Goal: Information Seeking & Learning: Check status

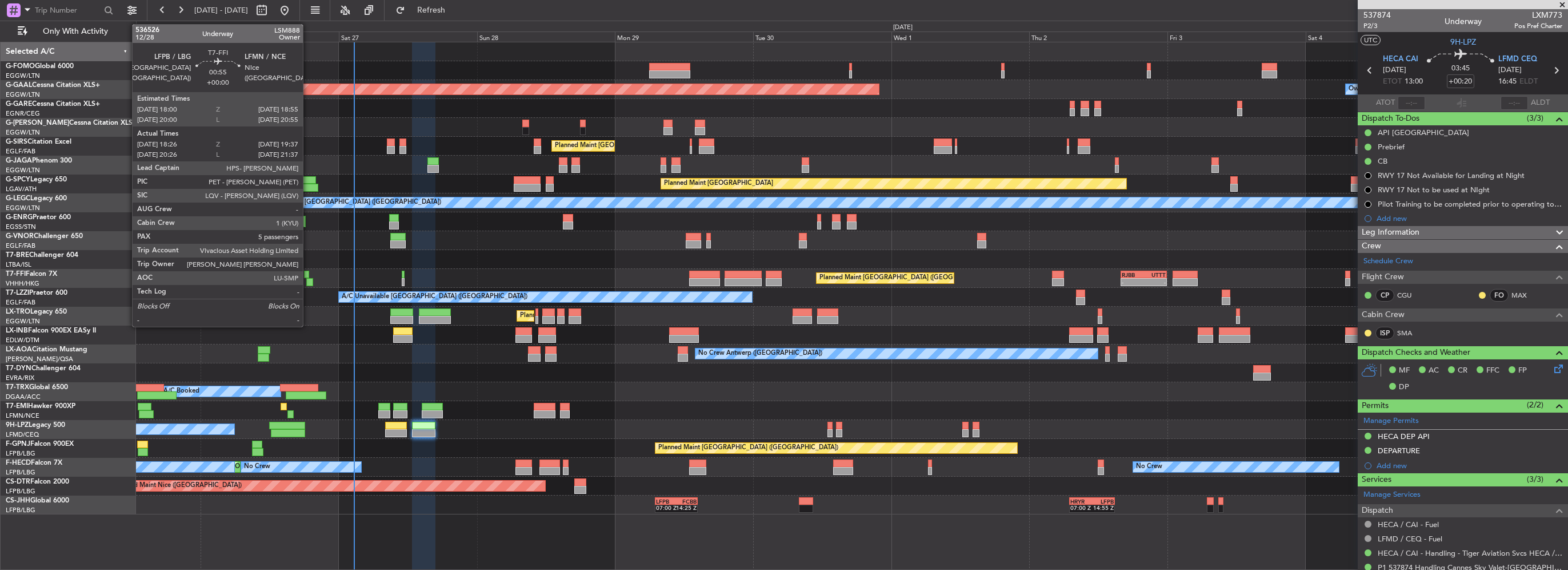
click at [308, 284] on div at bounding box center [309, 282] width 7 height 8
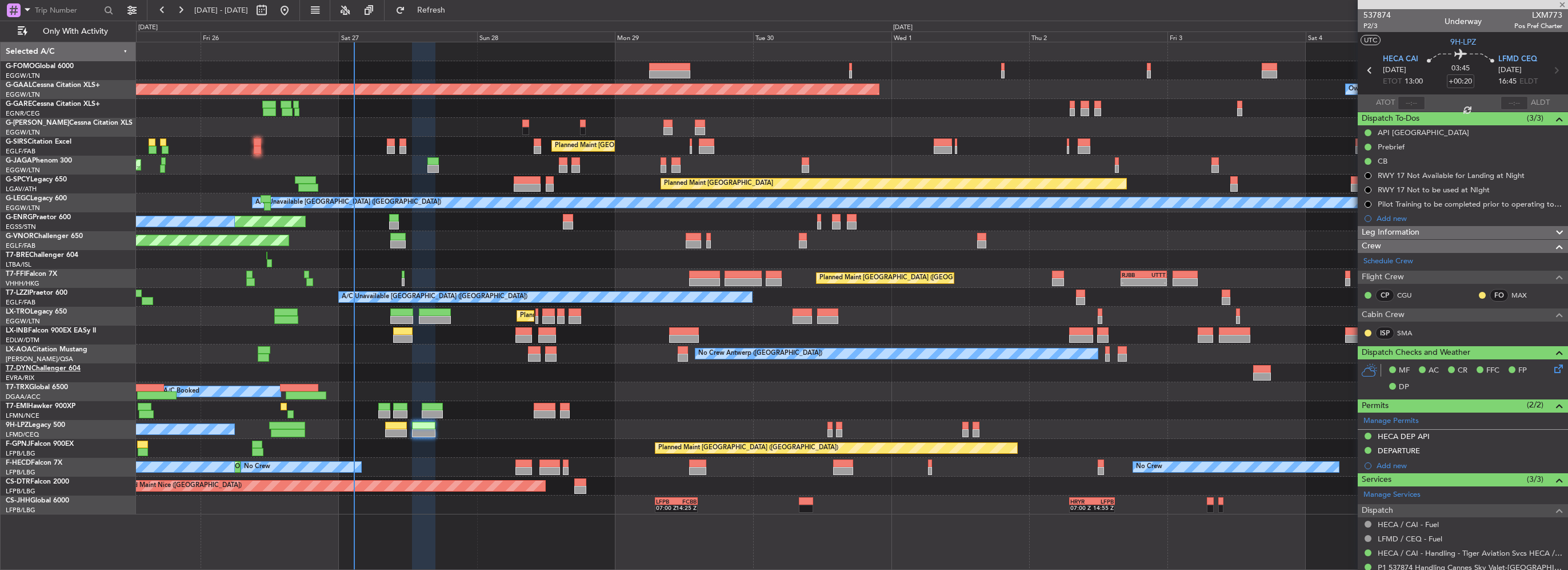
type input "18:26"
type input "19:37"
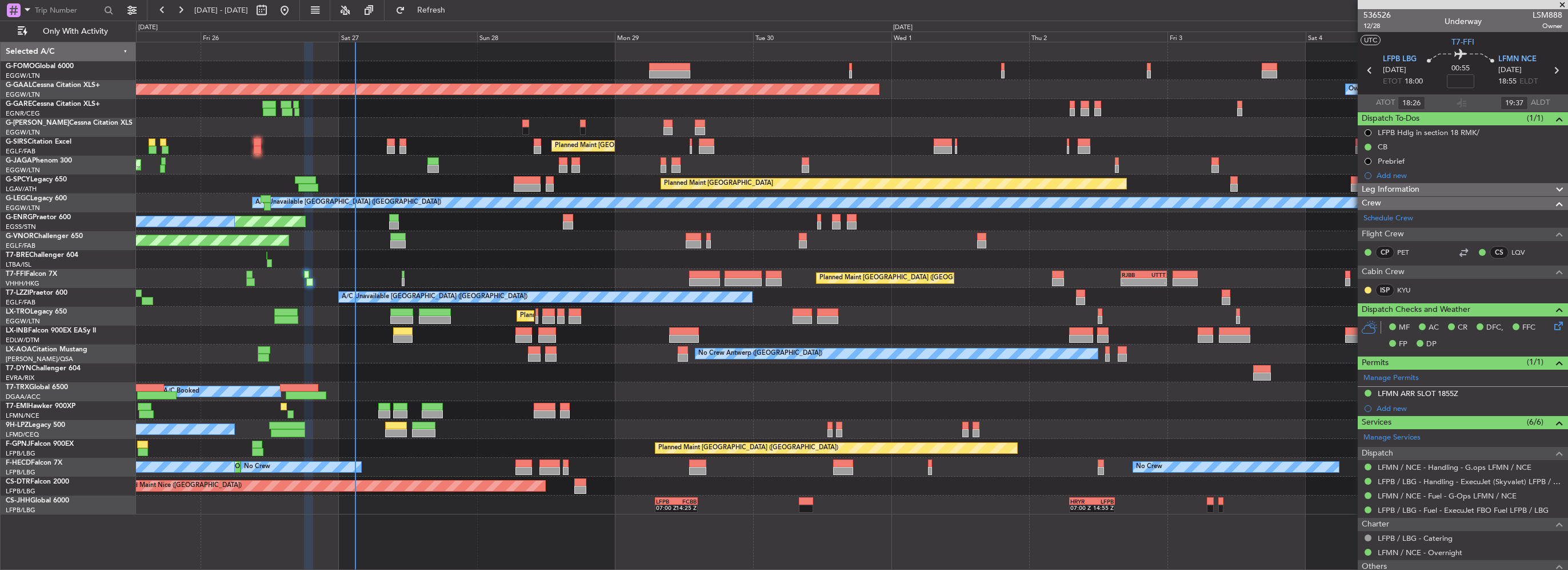
click at [1563, 5] on span at bounding box center [1561, 5] width 11 height 10
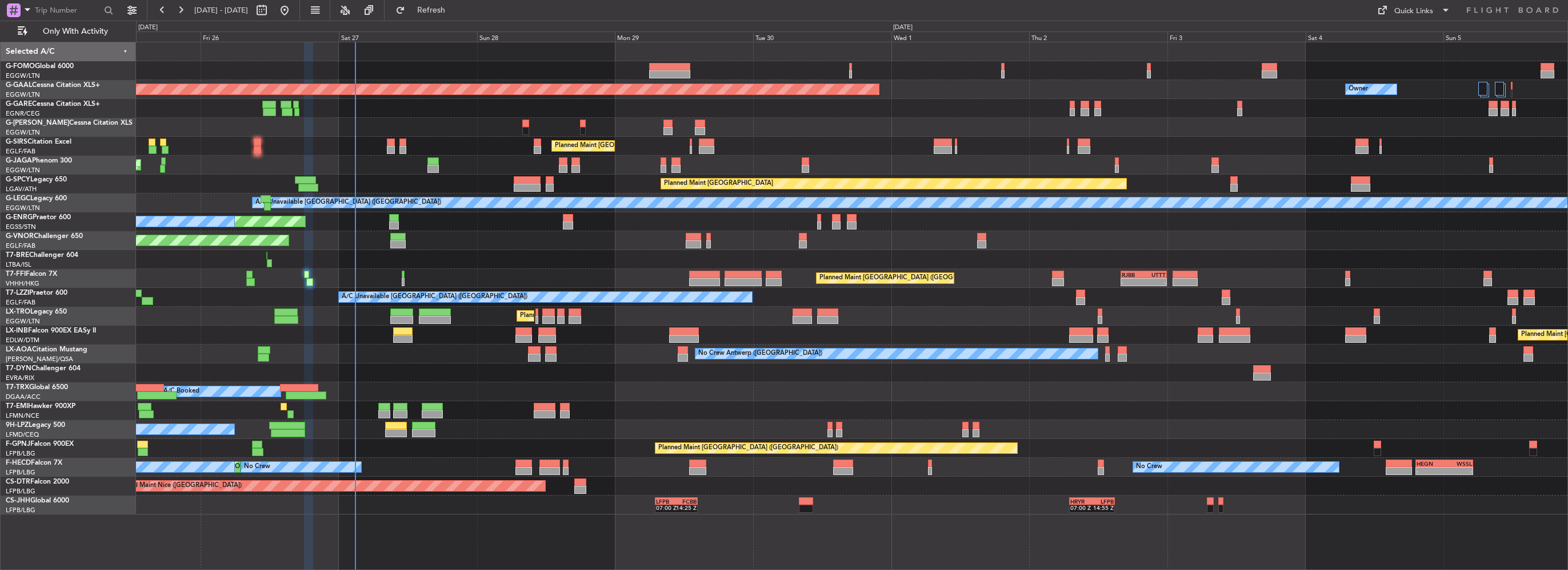
type input "0"
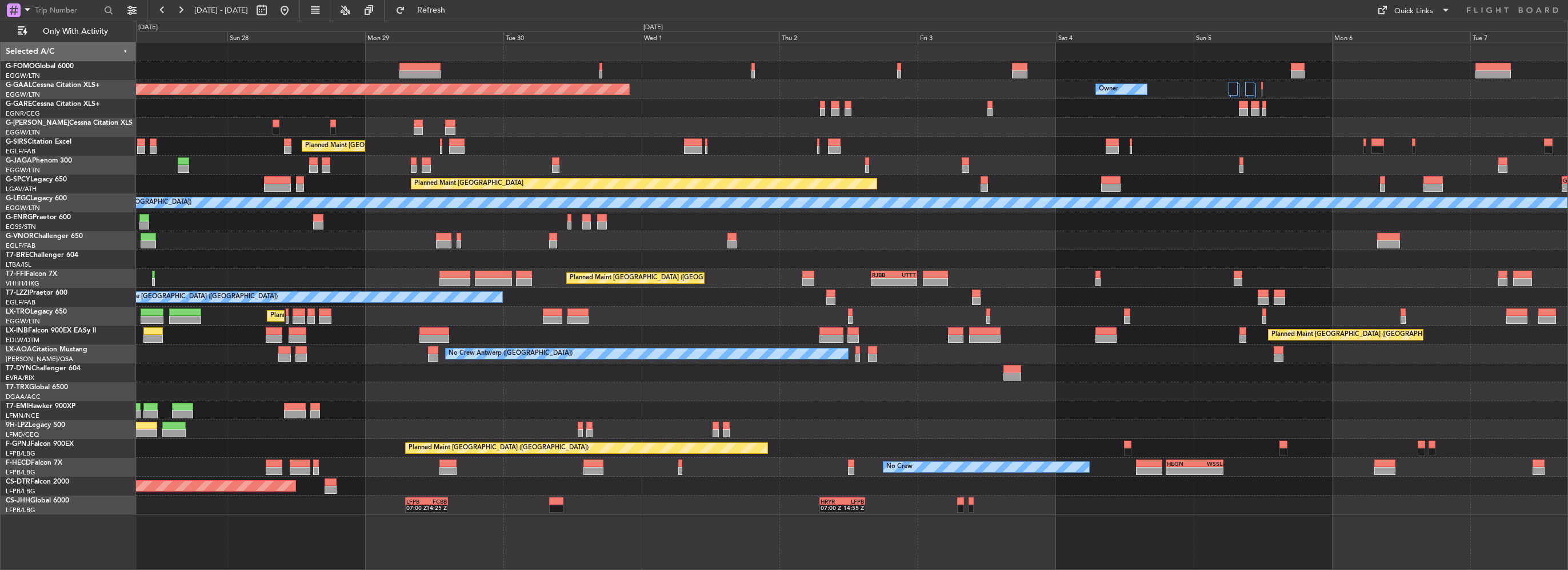
click at [583, 155] on div "Planned Maint [GEOGRAPHIC_DATA] ([GEOGRAPHIC_DATA])" at bounding box center [851, 146] width 1431 height 19
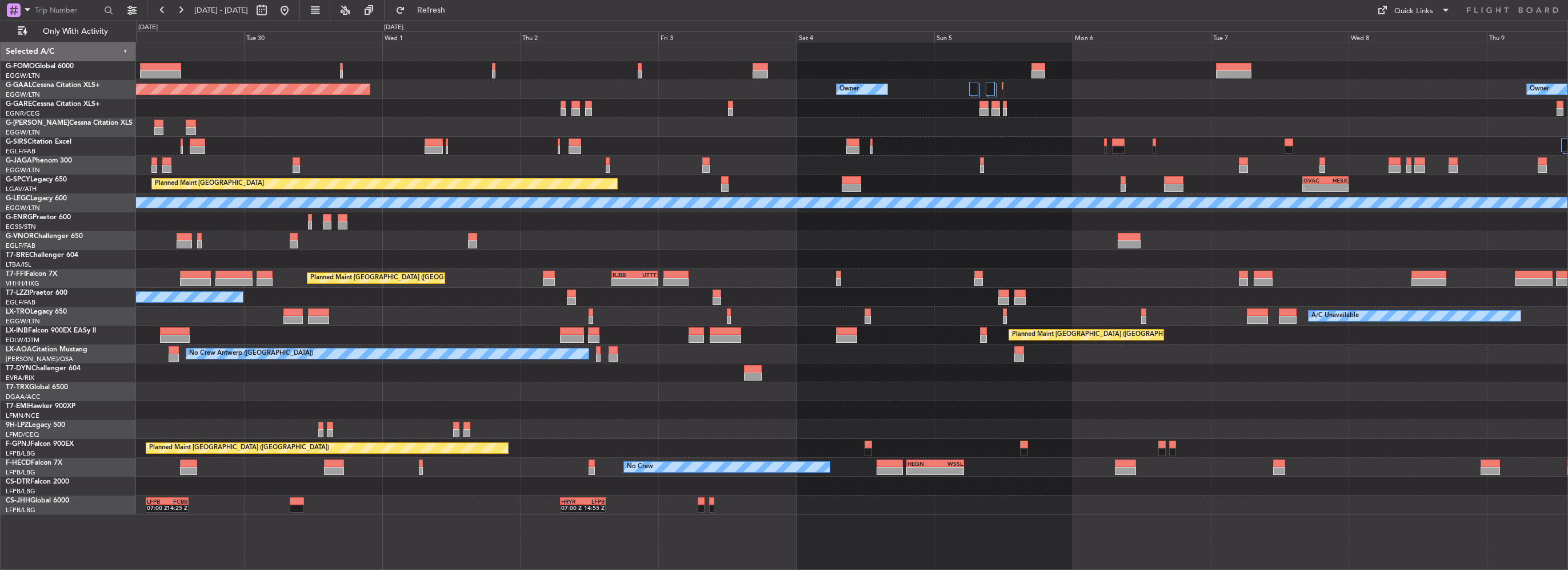
click at [1139, 156] on div at bounding box center [851, 165] width 1431 height 19
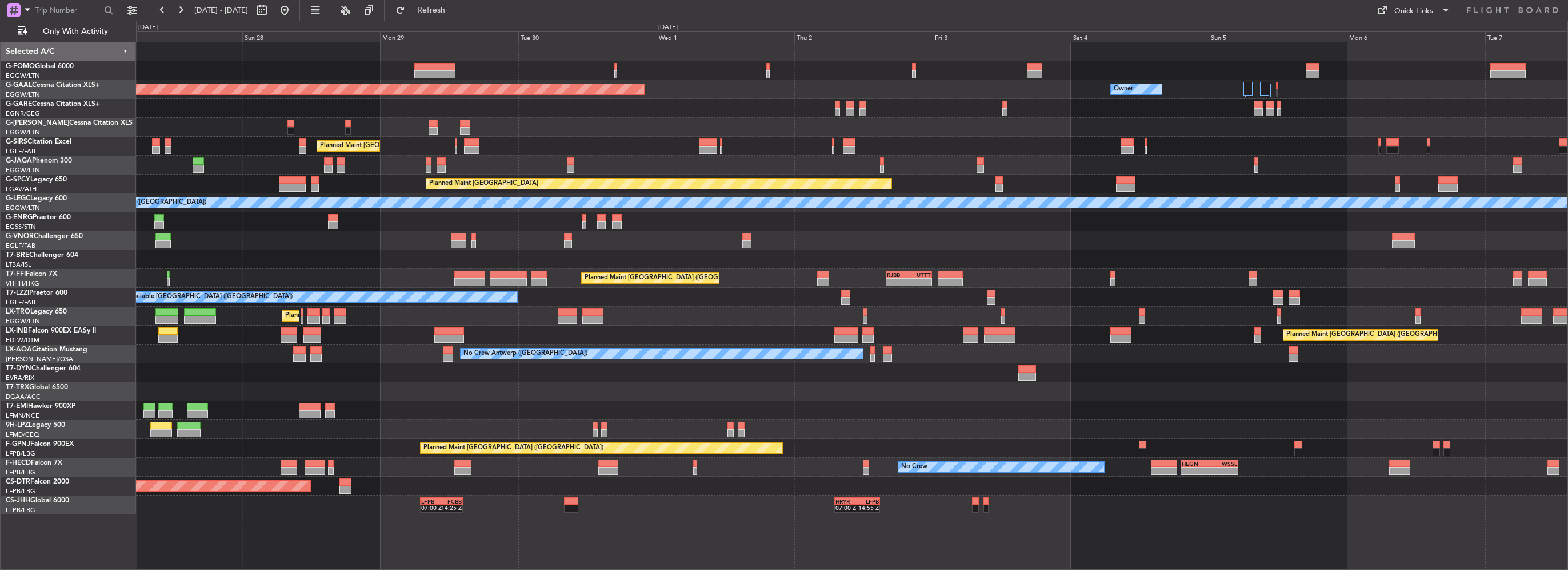
click at [1095, 162] on div "Planned Maint [GEOGRAPHIC_DATA] ([GEOGRAPHIC_DATA])" at bounding box center [851, 165] width 1431 height 19
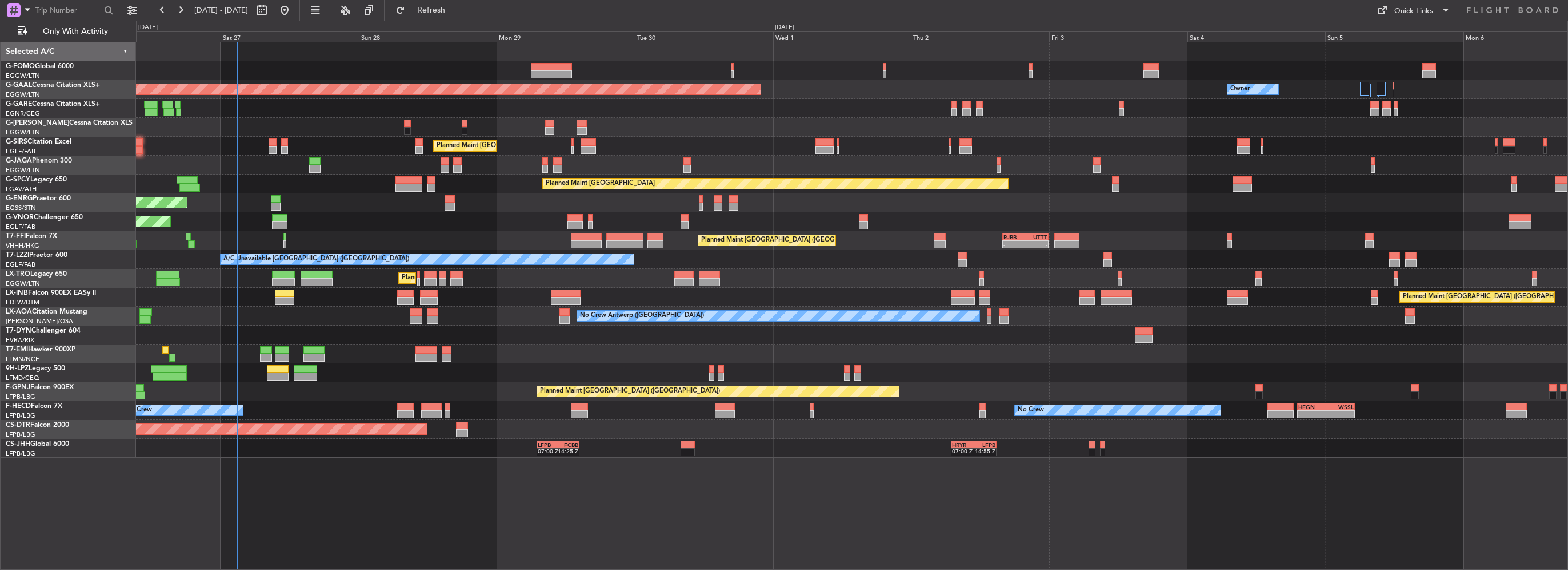
click at [563, 213] on div "Planned Maint [GEOGRAPHIC_DATA] ([GEOGRAPHIC_DATA]) Owner Planned [GEOGRAPHIC_D…" at bounding box center [851, 250] width 1431 height 415
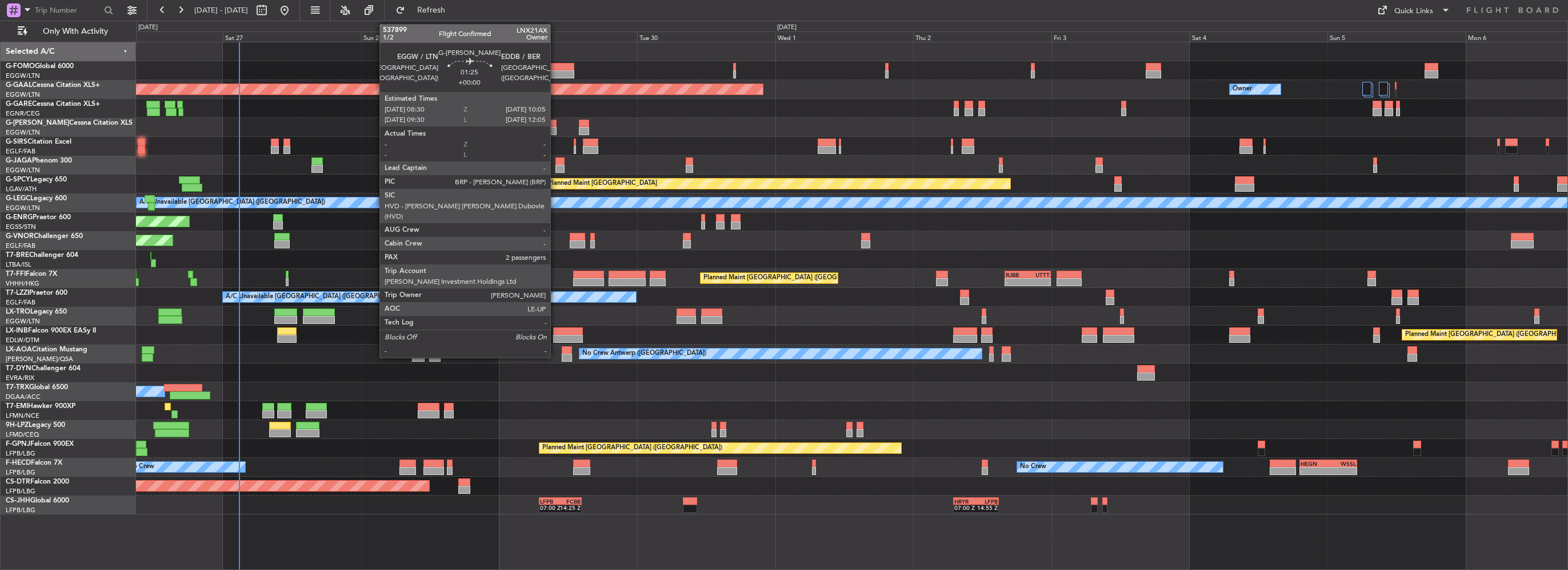
click at [556, 129] on div at bounding box center [552, 131] width 9 height 8
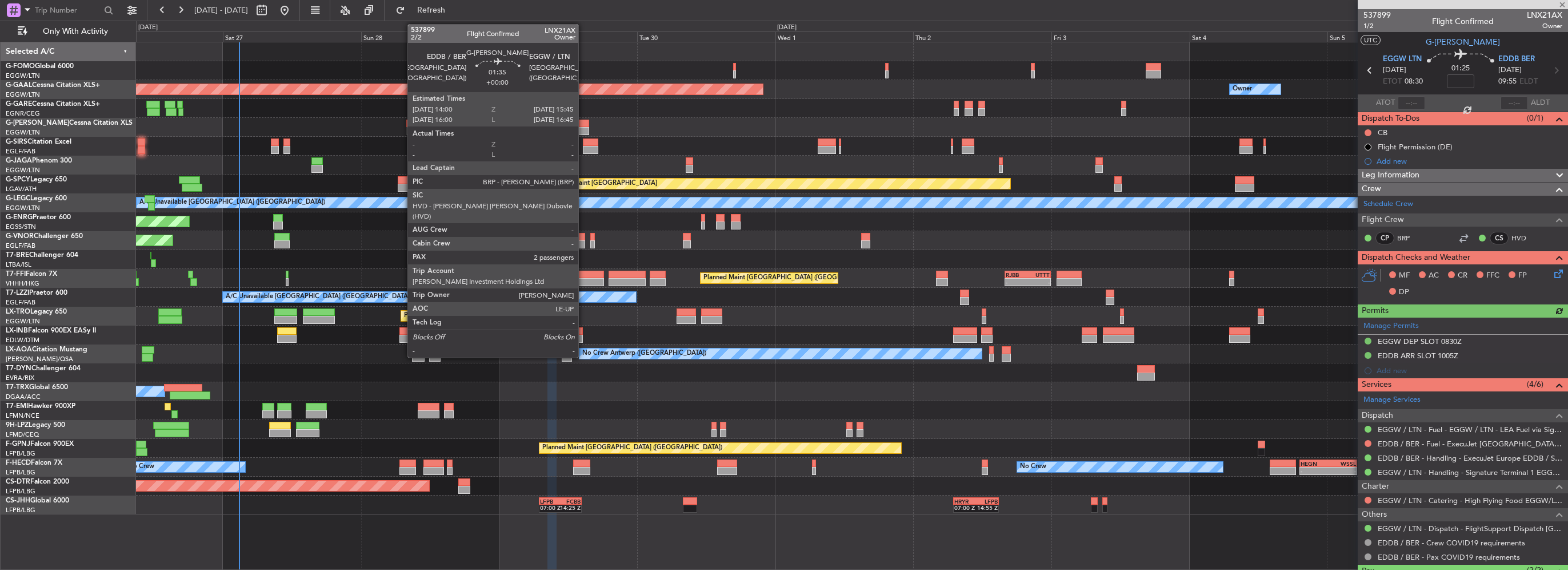
click at [584, 126] on div at bounding box center [584, 124] width 10 height 8
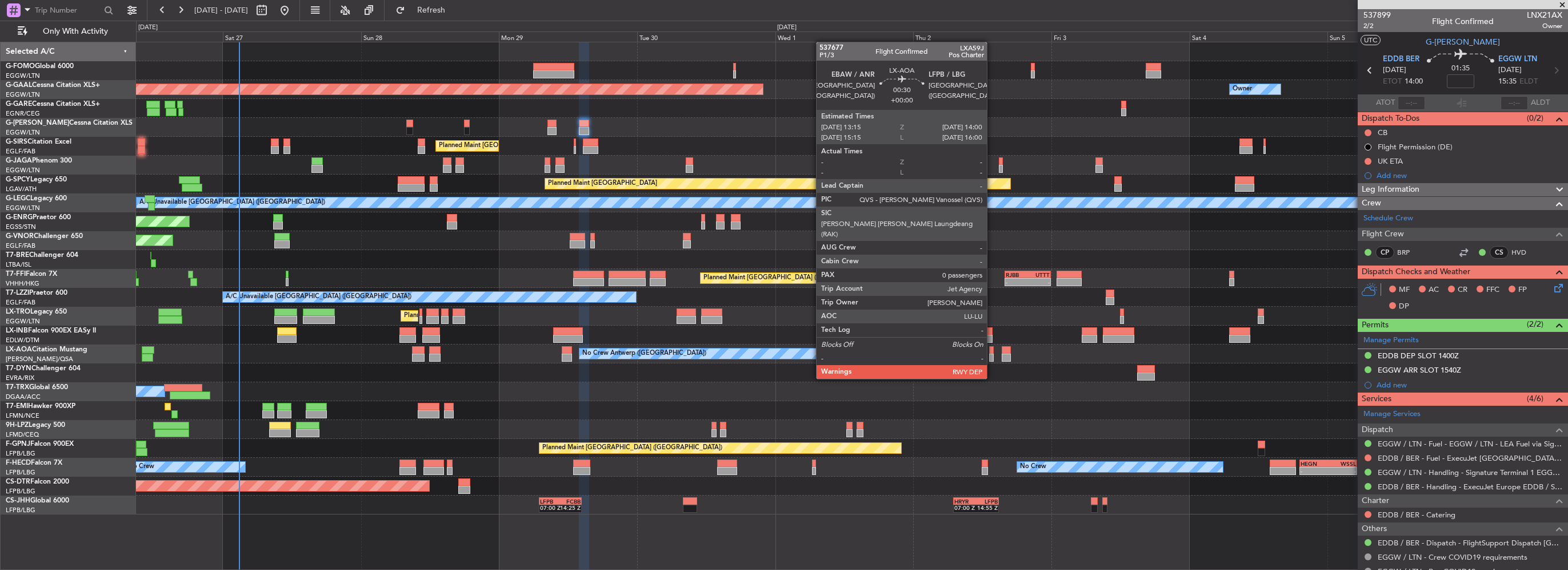
click at [991, 356] on div at bounding box center [991, 357] width 5 height 8
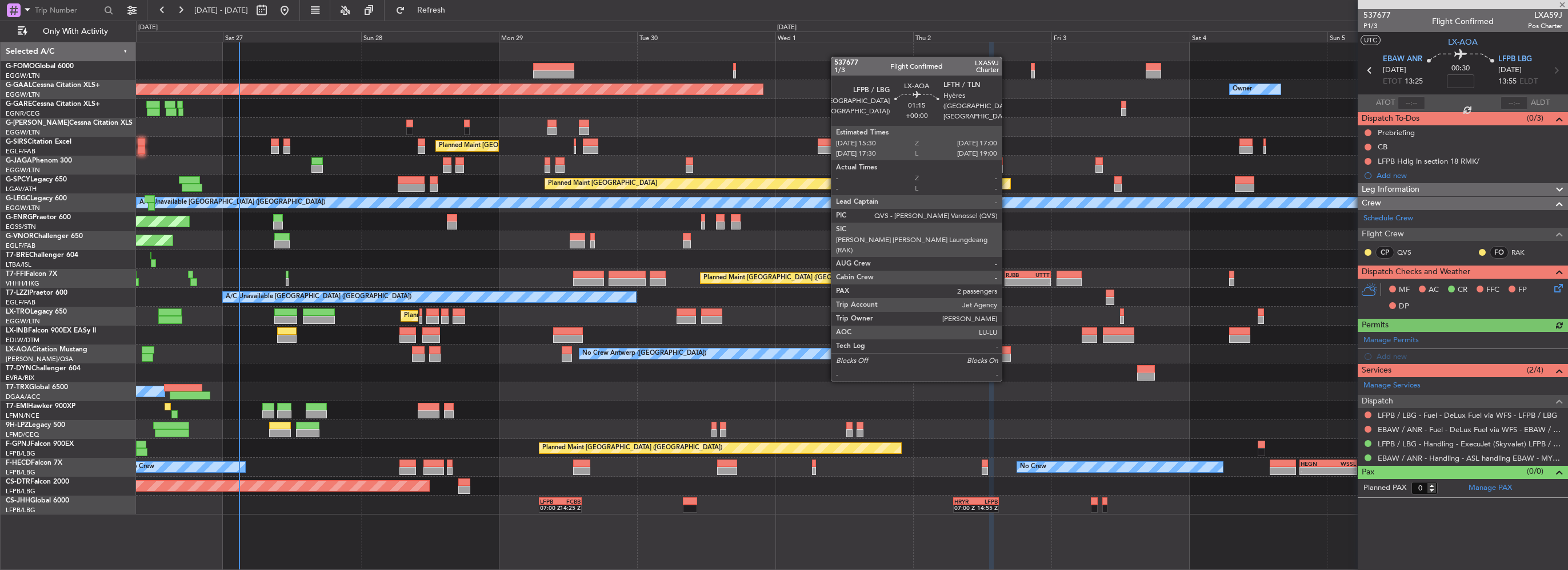
click at [1006, 358] on div at bounding box center [1005, 357] width 9 height 8
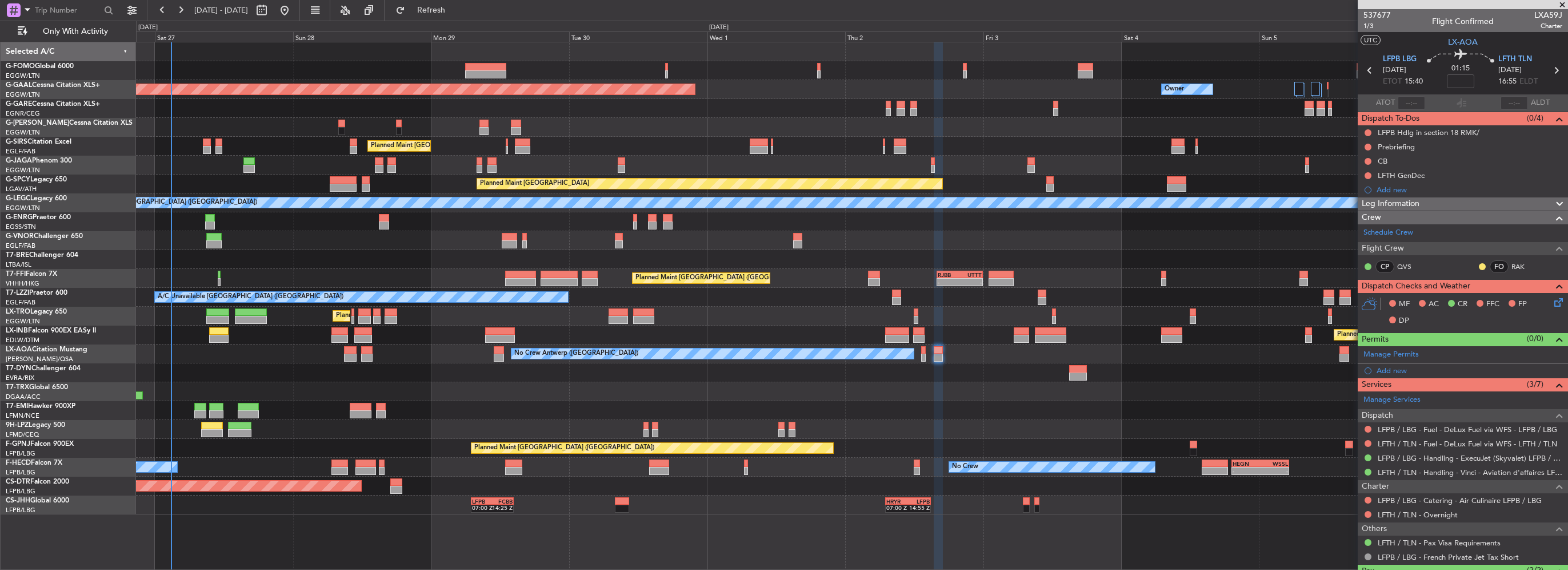
click at [962, 258] on div at bounding box center [851, 259] width 1431 height 19
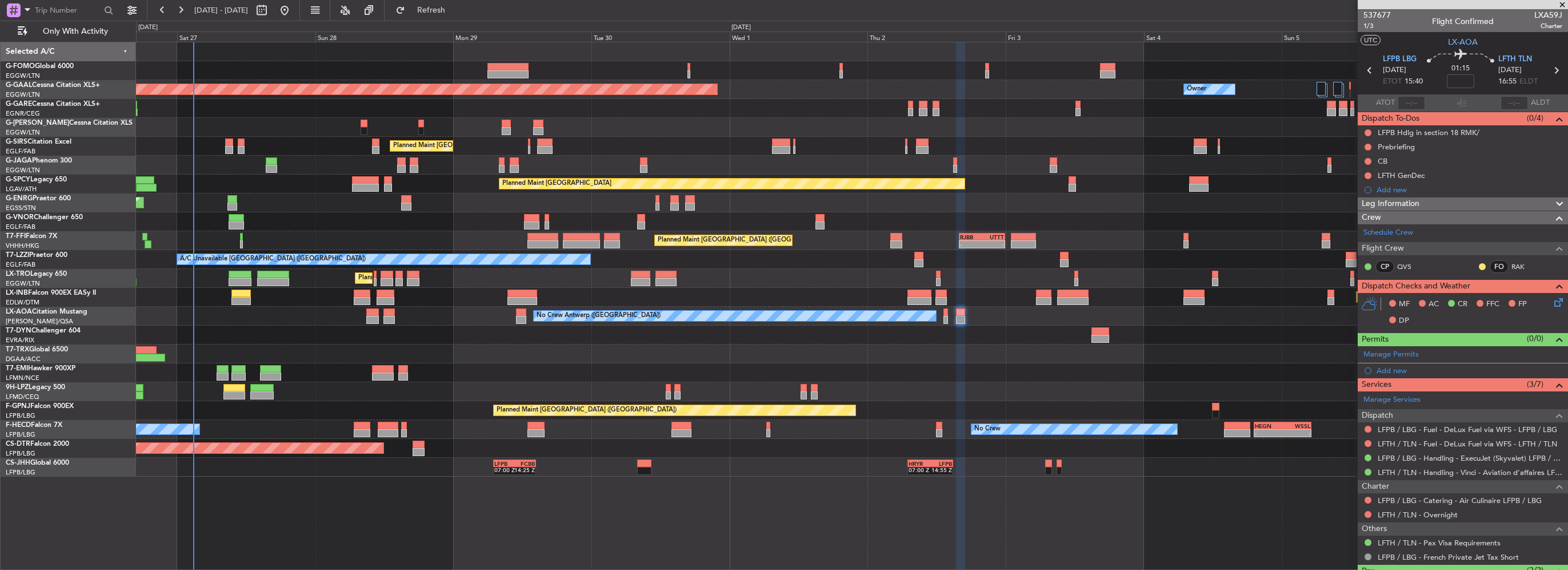
click at [1561, 3] on span at bounding box center [1561, 5] width 11 height 10
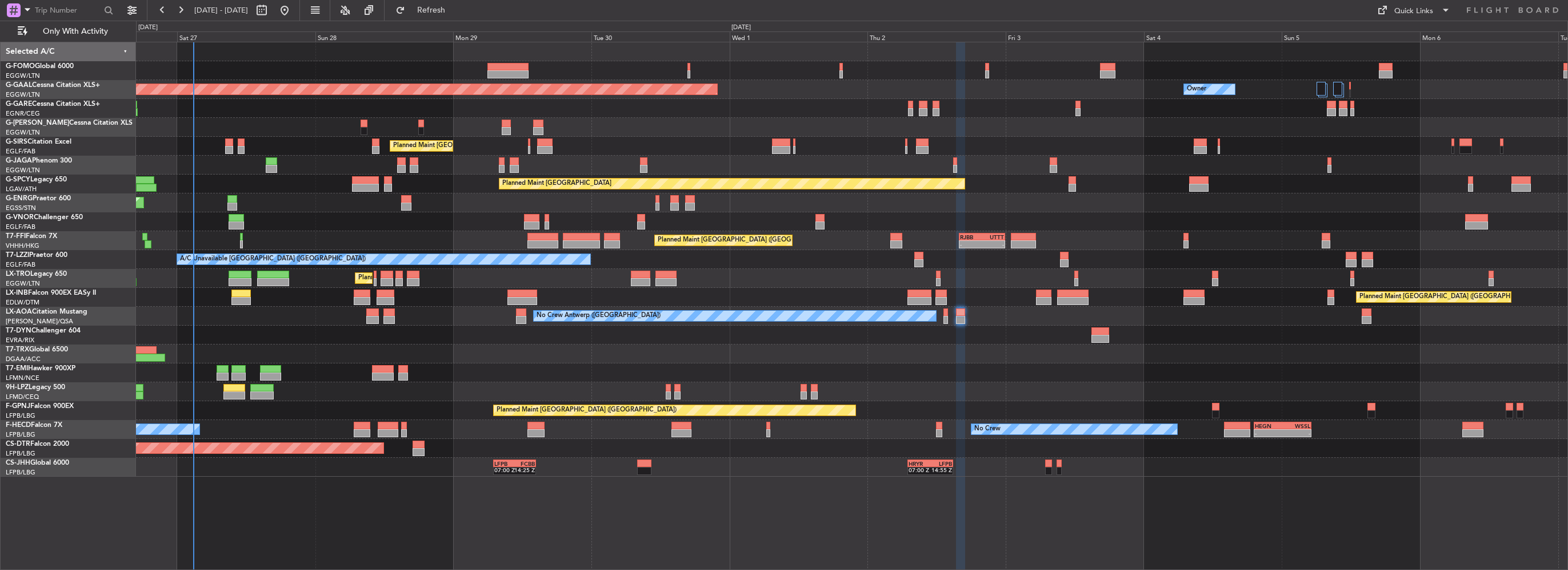
type input "0"
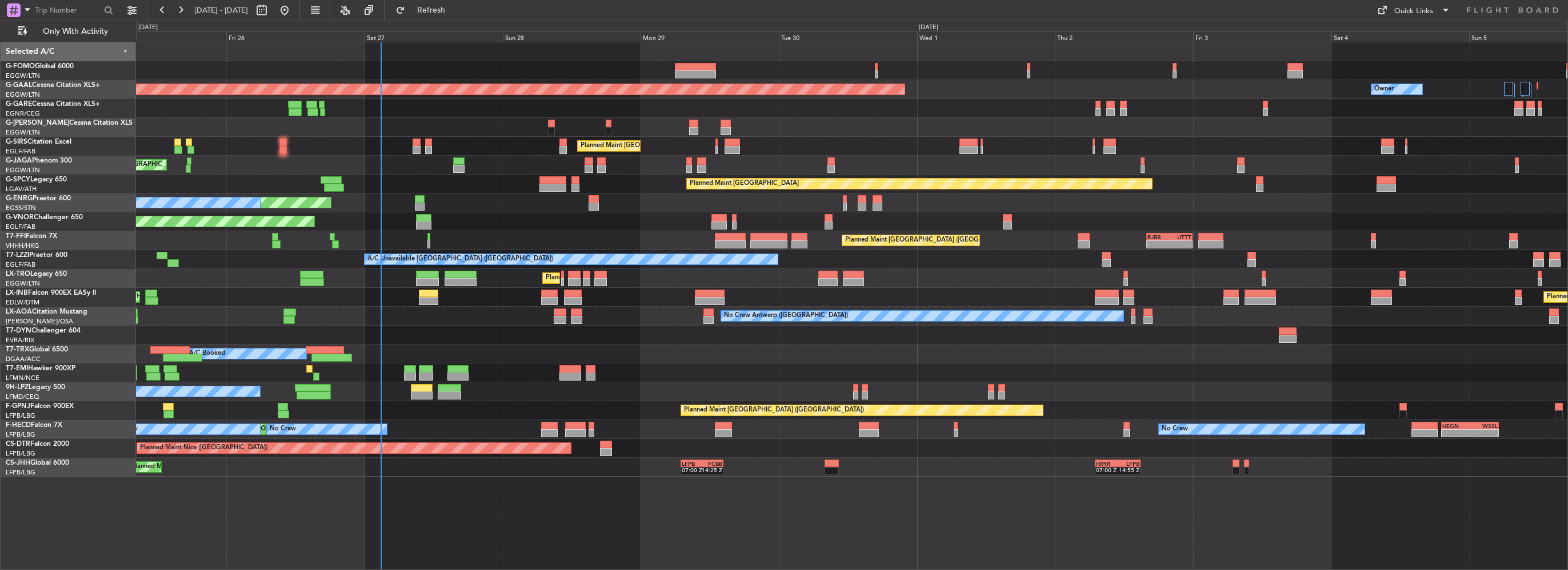
click at [1210, 270] on div "Planned Maint [GEOGRAPHIC_DATA] ([GEOGRAPHIC_DATA]) Planned [GEOGRAPHIC_DATA] O…" at bounding box center [851, 259] width 1431 height 434
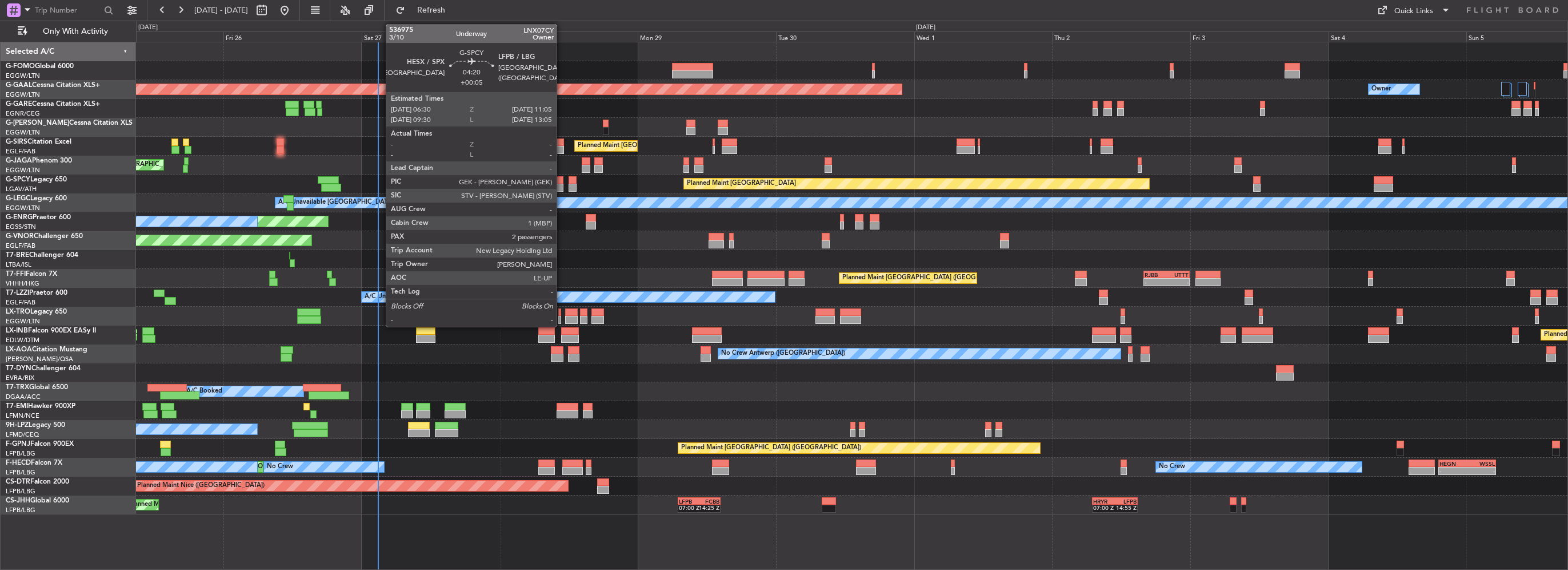
click at [537, 176] on div at bounding box center [550, 180] width 27 height 8
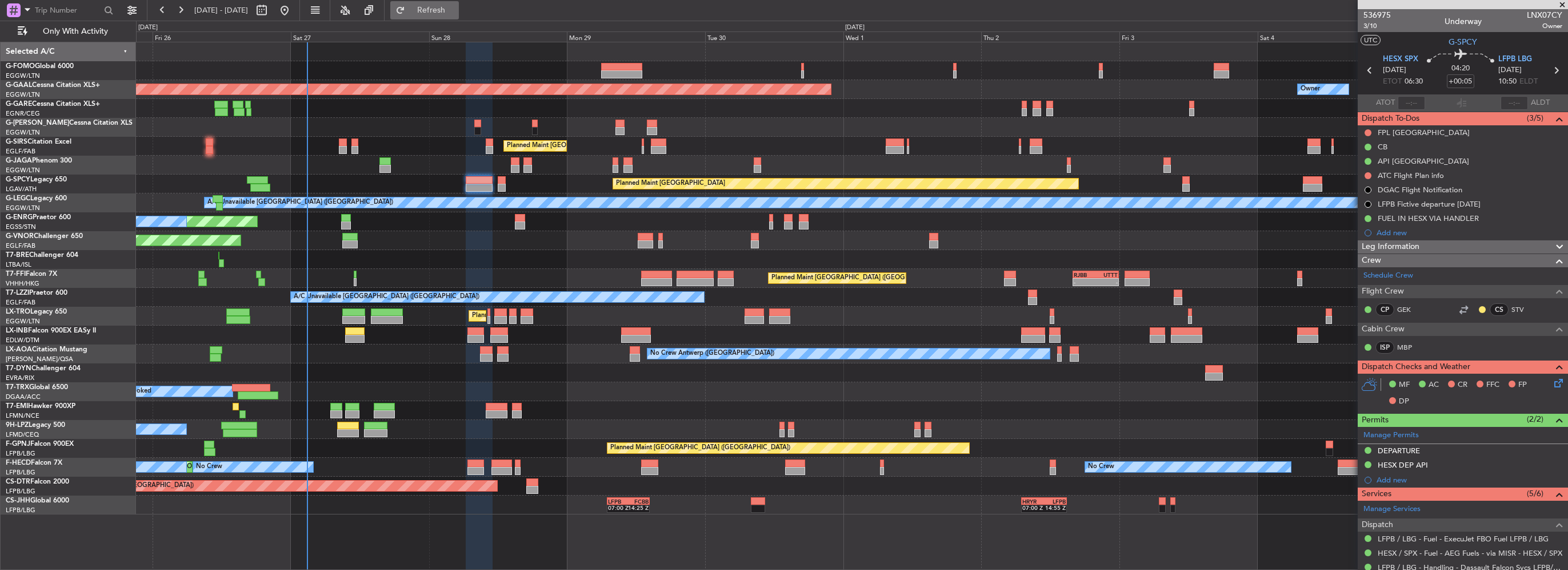
click at [459, 17] on button "Refresh" at bounding box center [424, 10] width 69 height 18
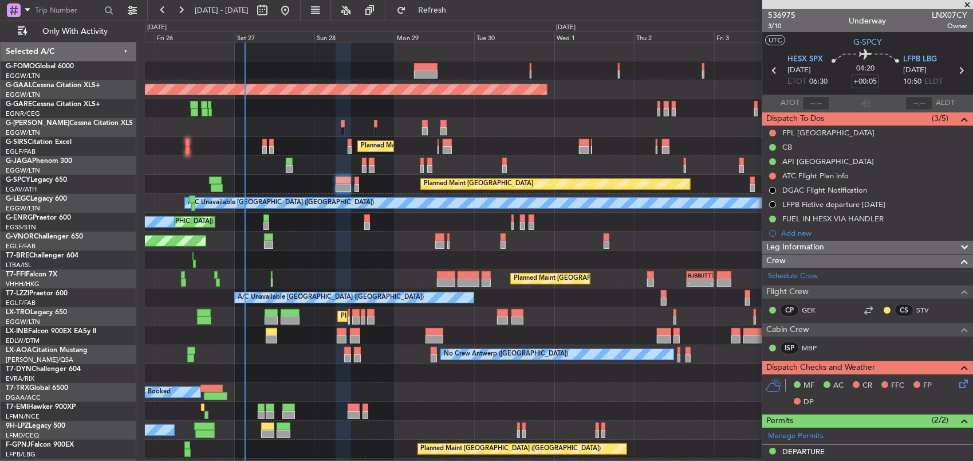
click at [966, 6] on span at bounding box center [967, 5] width 11 height 10
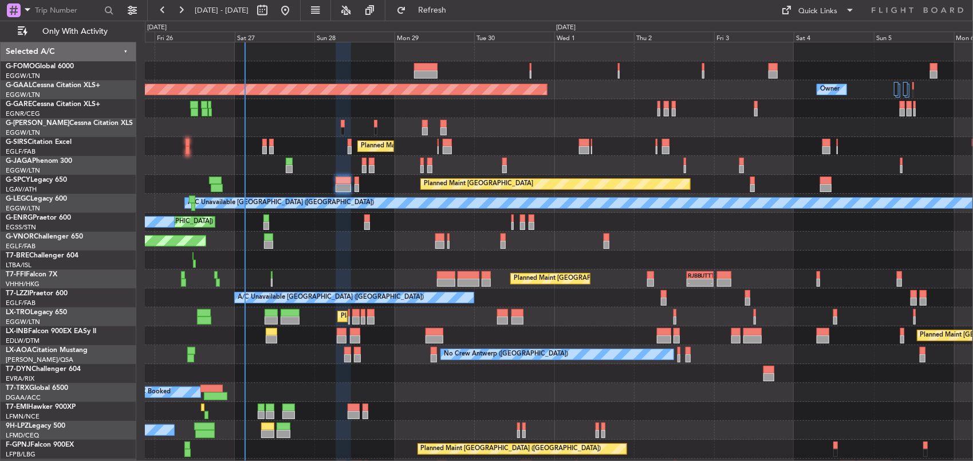
type input "0"
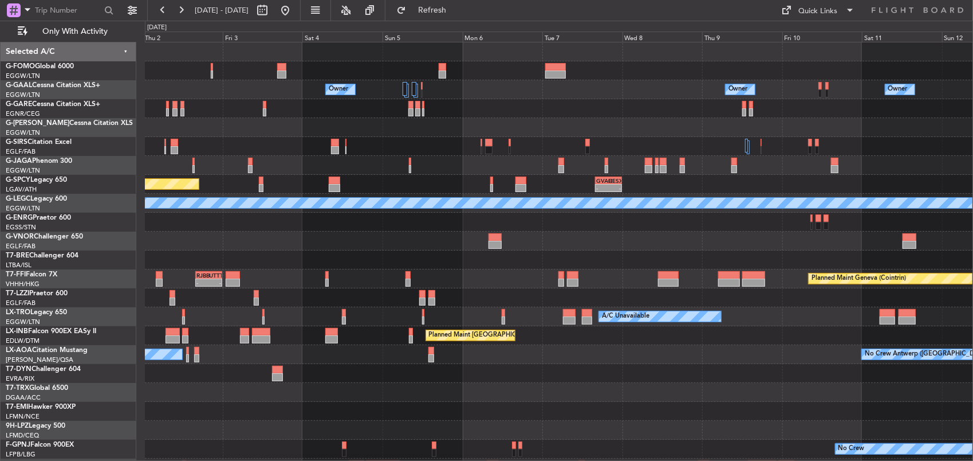
click at [47, 163] on div "Owner Owner Owner Owner Planned [GEOGRAPHIC_DATA] Planned Maint [GEOGRAPHIC_DAT…" at bounding box center [486, 241] width 973 height 440
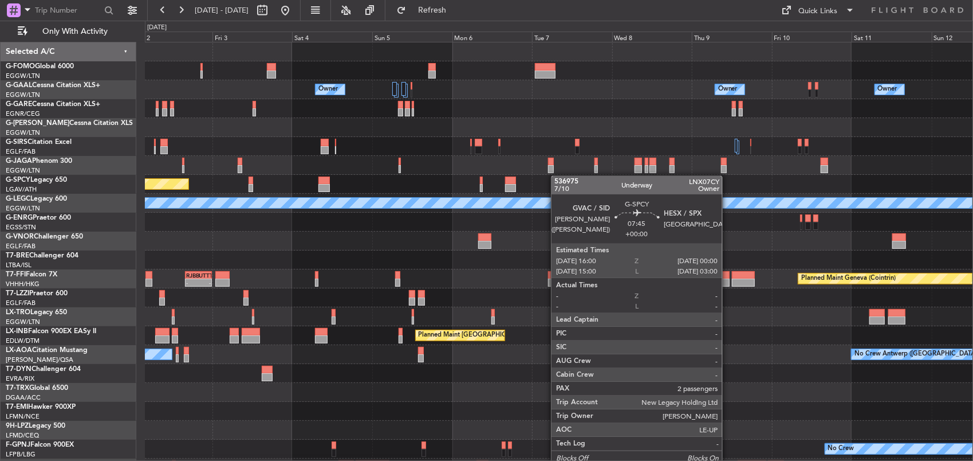
click at [717, 167] on div "Owner Owner Owner Owner Planned [GEOGRAPHIC_DATA] - - GVAC 16:00 Z HESX 00:00 Z…" at bounding box center [559, 278] width 828 height 473
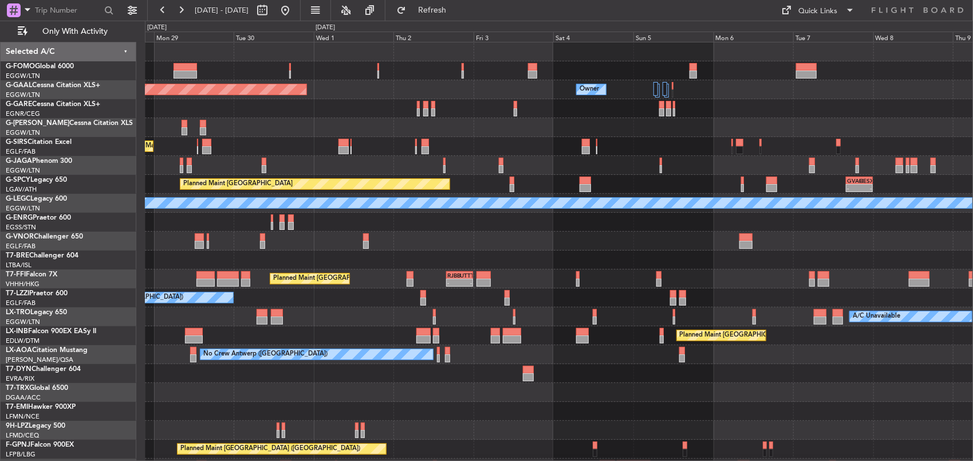
click at [539, 139] on div "Owner Planned [GEOGRAPHIC_DATA] Owner Owner Planned Maint [GEOGRAPHIC_DATA] ([G…" at bounding box center [559, 278] width 828 height 473
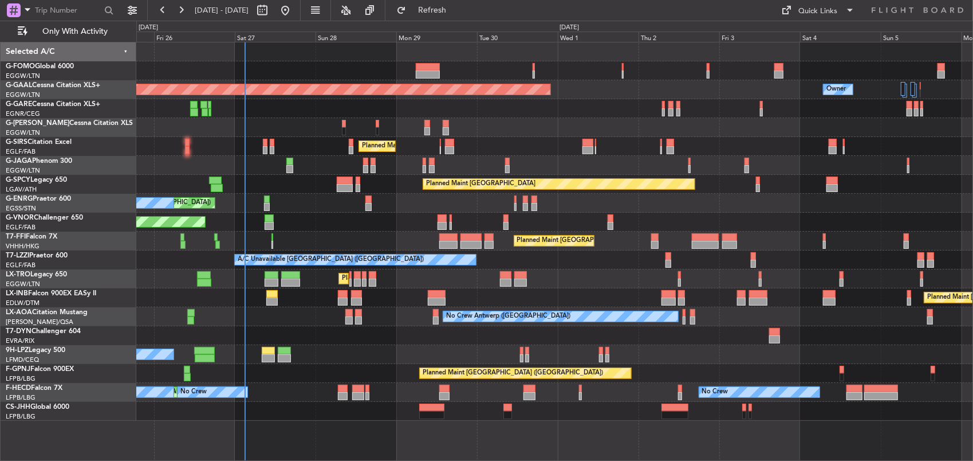
click at [687, 134] on div "Planned Maint [GEOGRAPHIC_DATA] ([GEOGRAPHIC_DATA]) Owner Planned [GEOGRAPHIC_D…" at bounding box center [554, 231] width 837 height 378
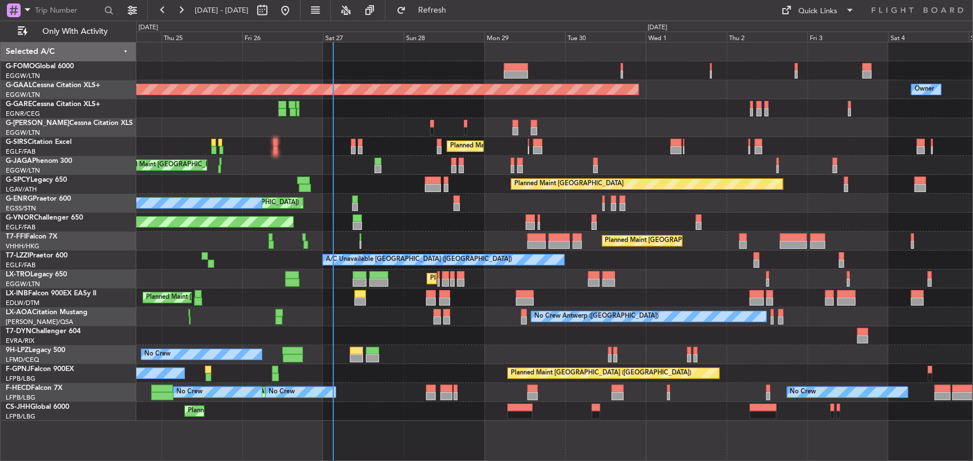
click at [263, 121] on div at bounding box center [554, 127] width 837 height 19
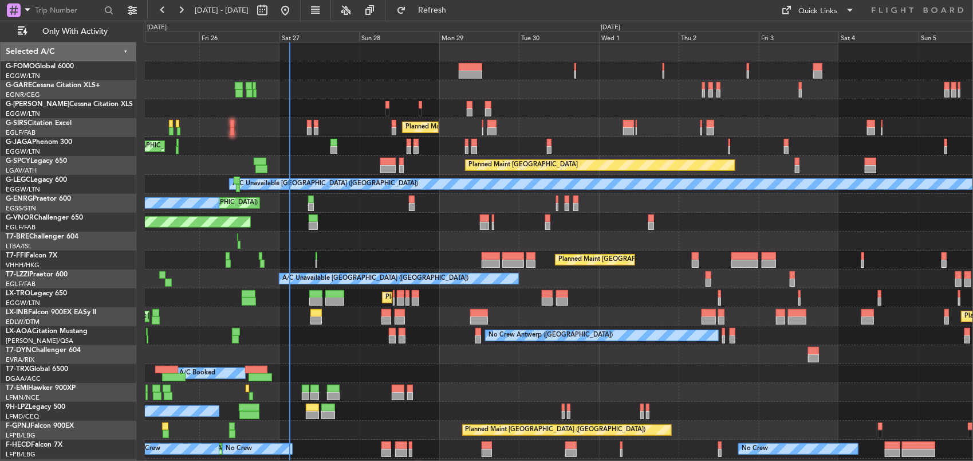
click at [499, 156] on div "Planned Maint [GEOGRAPHIC_DATA] ([GEOGRAPHIC_DATA]) Planned Maint [GEOGRAPHIC_D…" at bounding box center [559, 269] width 828 height 454
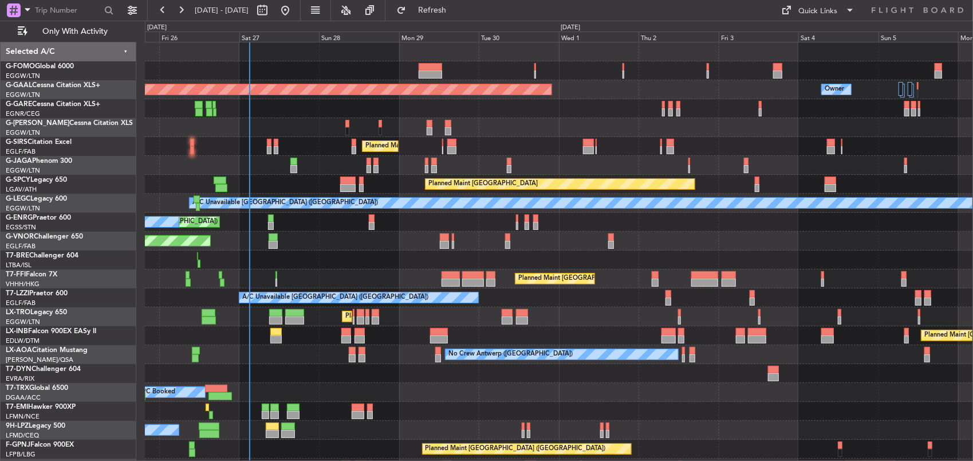
click at [409, 246] on div "Planned Maint [GEOGRAPHIC_DATA] ([GEOGRAPHIC_DATA])" at bounding box center [559, 240] width 828 height 19
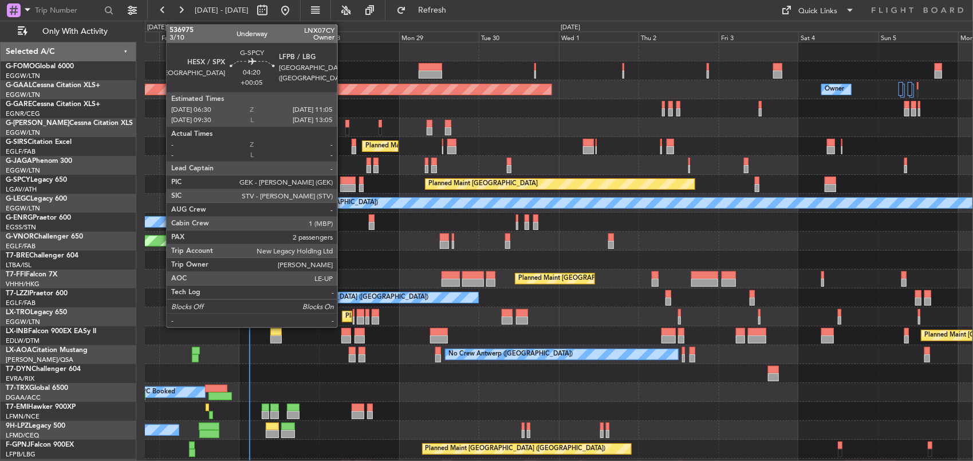
click at [343, 187] on div at bounding box center [347, 188] width 15 height 8
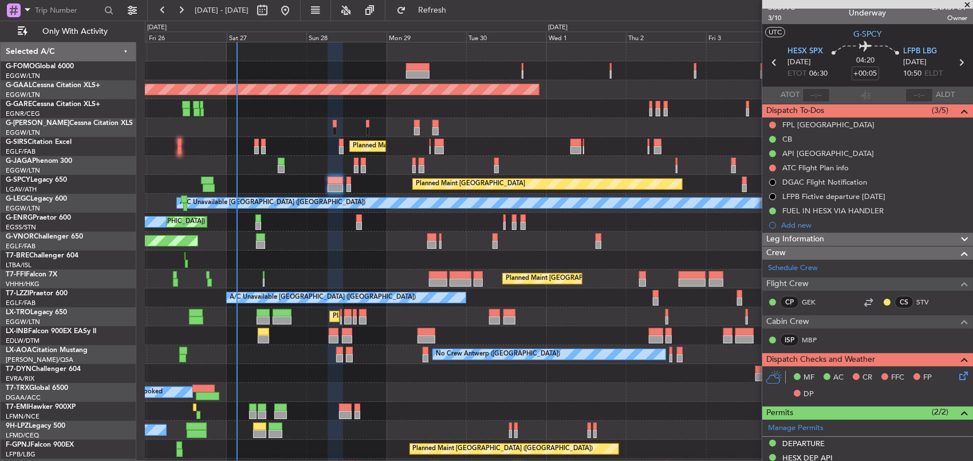
click at [367, 187] on div "Planned Maint [GEOGRAPHIC_DATA]" at bounding box center [559, 184] width 828 height 19
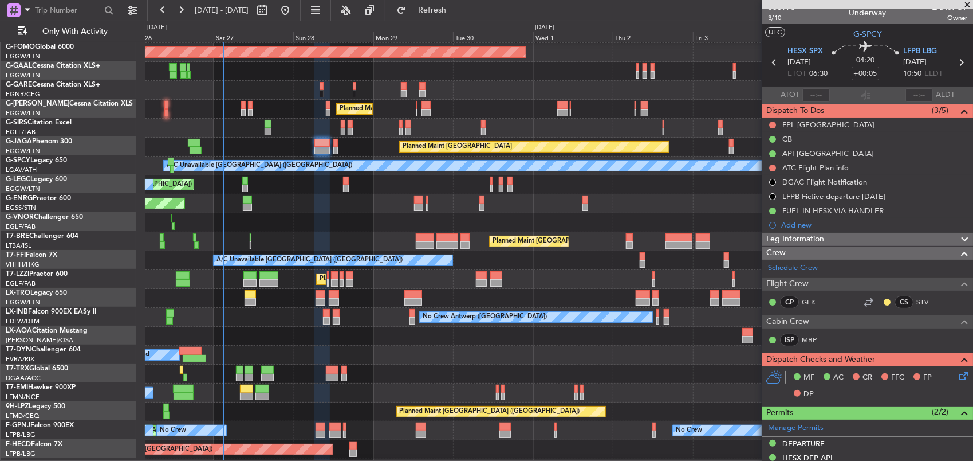
scroll to position [38, 0]
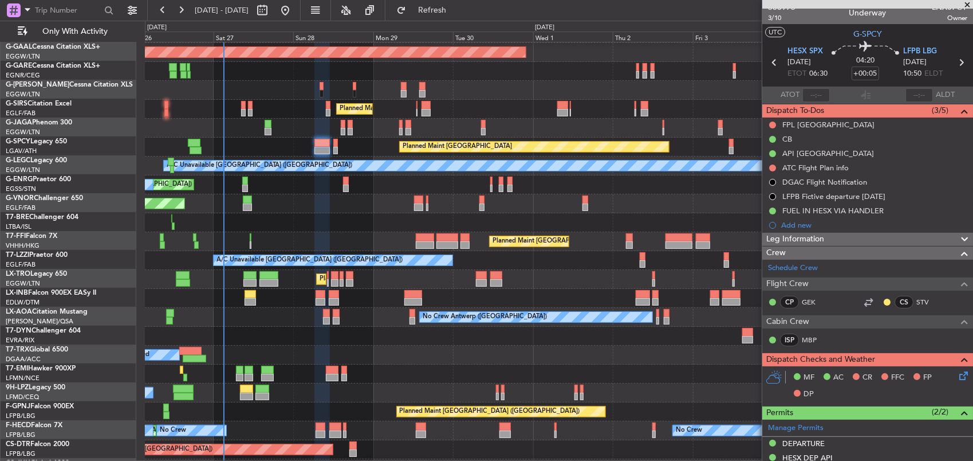
click at [285, 155] on div "Planned Maint [GEOGRAPHIC_DATA] ([GEOGRAPHIC_DATA]) Planned [GEOGRAPHIC_DATA] O…" at bounding box center [559, 241] width 828 height 473
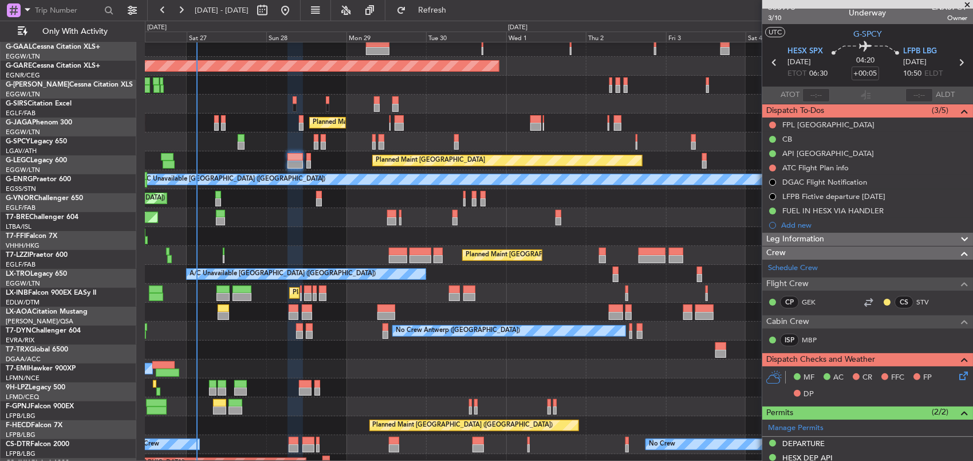
scroll to position [17, 0]
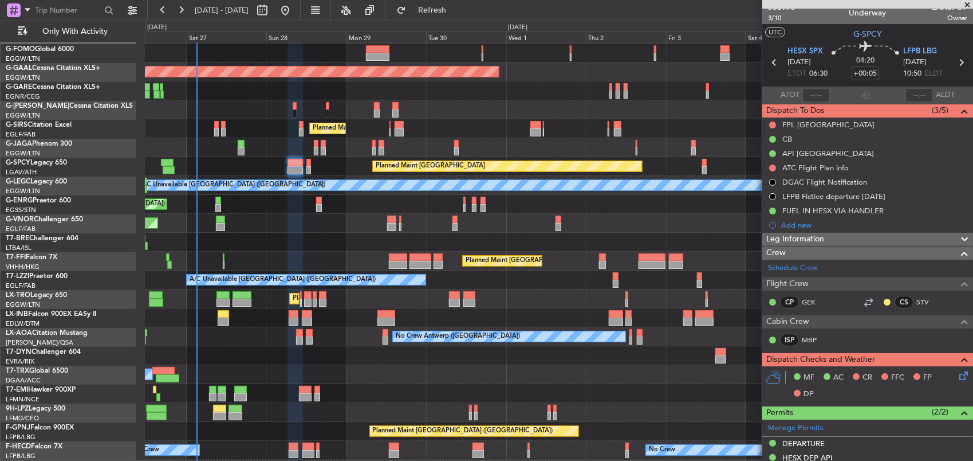
click at [304, 219] on div "Planned Maint [GEOGRAPHIC_DATA] ([GEOGRAPHIC_DATA])" at bounding box center [559, 223] width 828 height 19
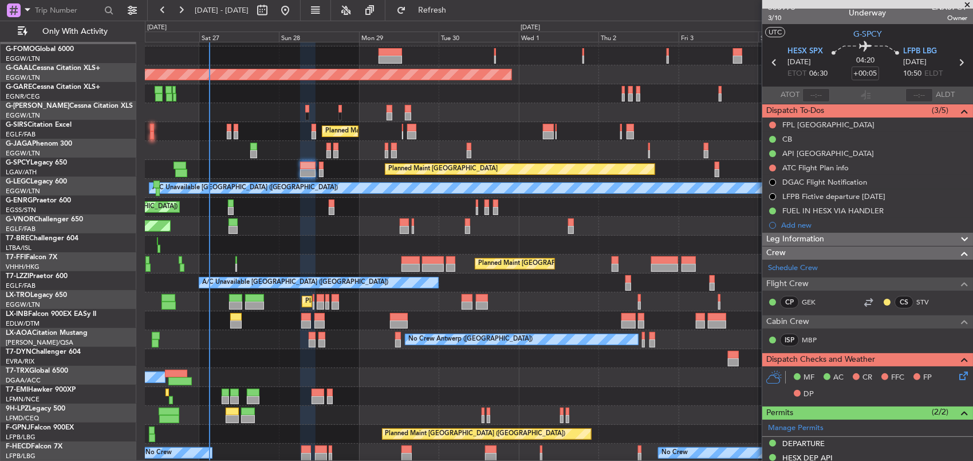
scroll to position [15, 0]
click at [288, 214] on div "Unplanned Maint [GEOGRAPHIC_DATA] ([GEOGRAPHIC_DATA]) A/C Unavailable" at bounding box center [559, 207] width 828 height 19
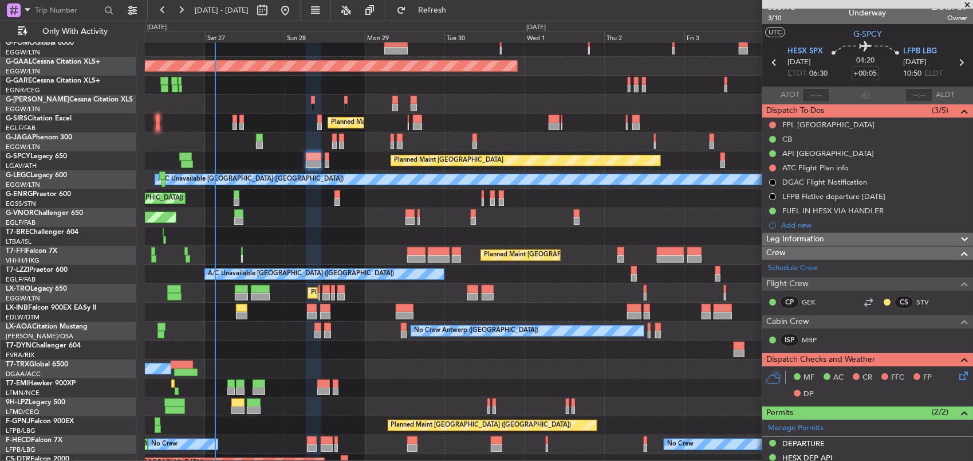
click at [304, 204] on div "Unplanned Maint [GEOGRAPHIC_DATA] ([GEOGRAPHIC_DATA]) A/C Unavailable" at bounding box center [559, 198] width 828 height 19
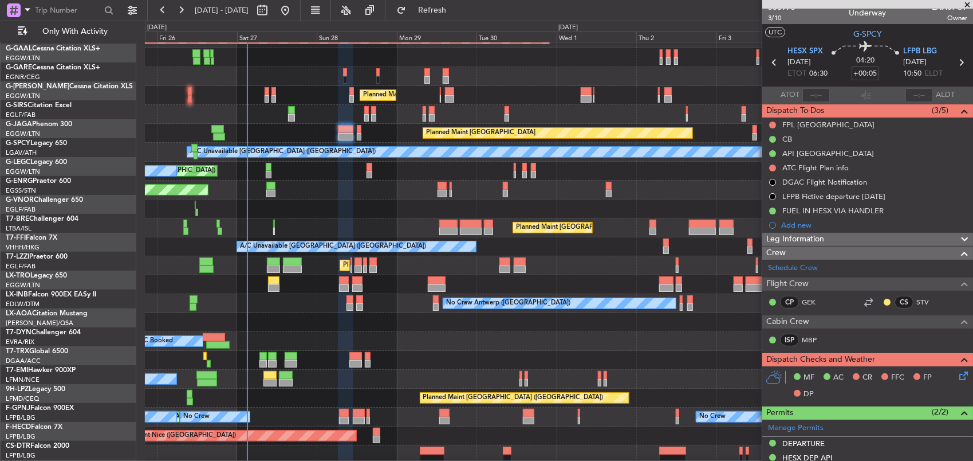
click at [345, 196] on div "Planned Maint [GEOGRAPHIC_DATA] ([GEOGRAPHIC_DATA])" at bounding box center [559, 189] width 828 height 19
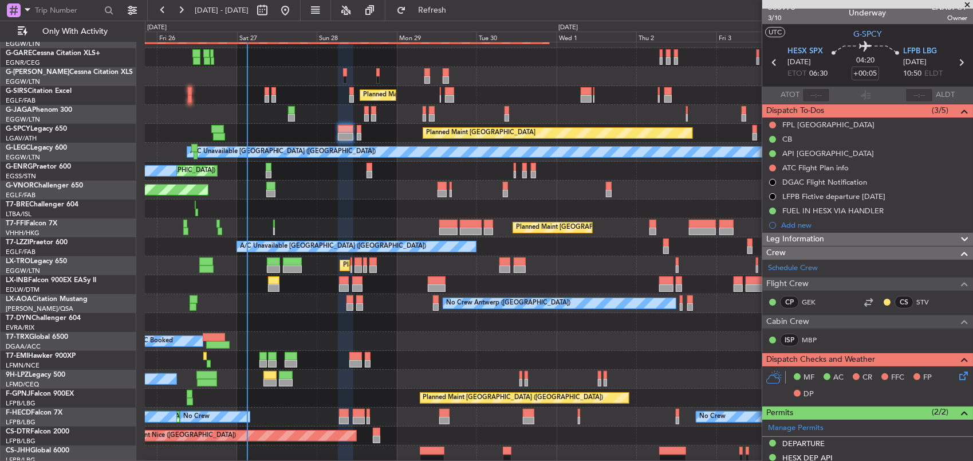
scroll to position [53, 0]
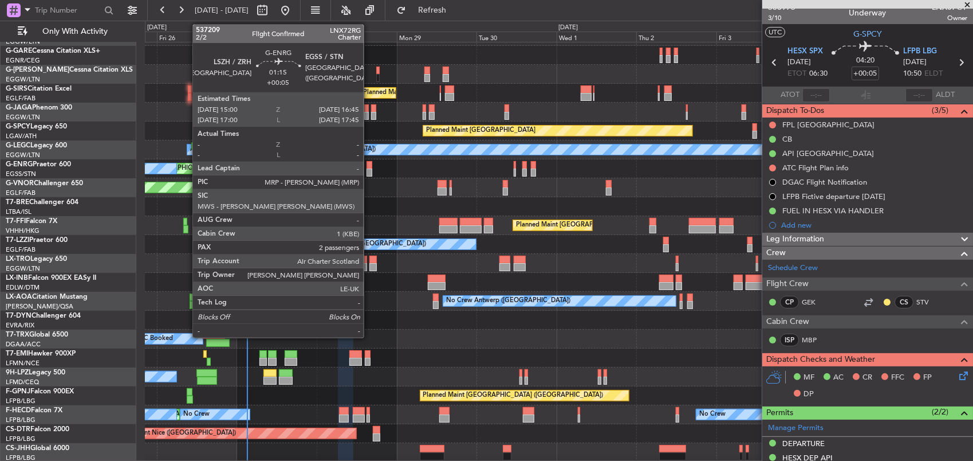
click at [369, 169] on div at bounding box center [370, 172] width 6 height 8
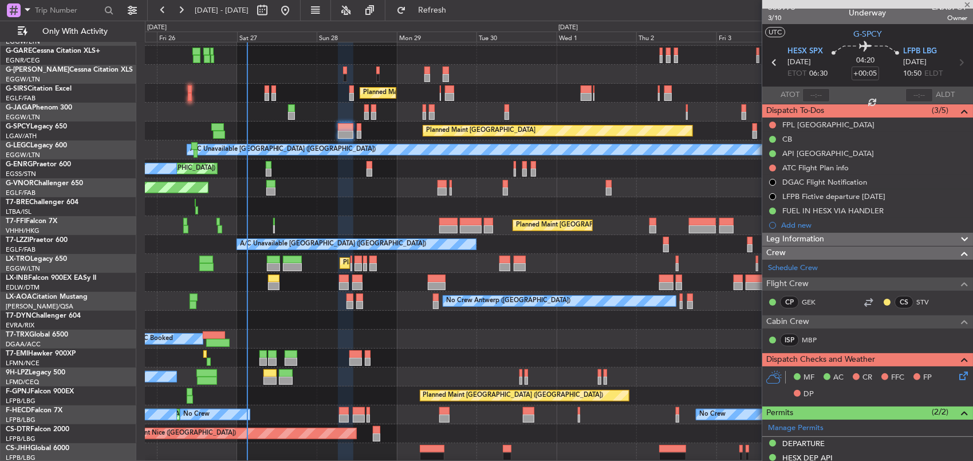
scroll to position [0, 0]
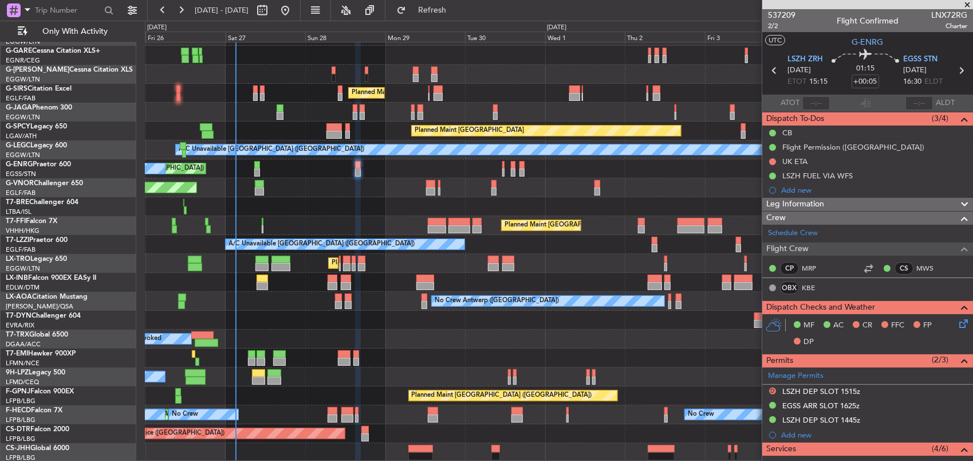
click at [302, 186] on div "Planned Maint [GEOGRAPHIC_DATA] ([GEOGRAPHIC_DATA])" at bounding box center [559, 187] width 828 height 19
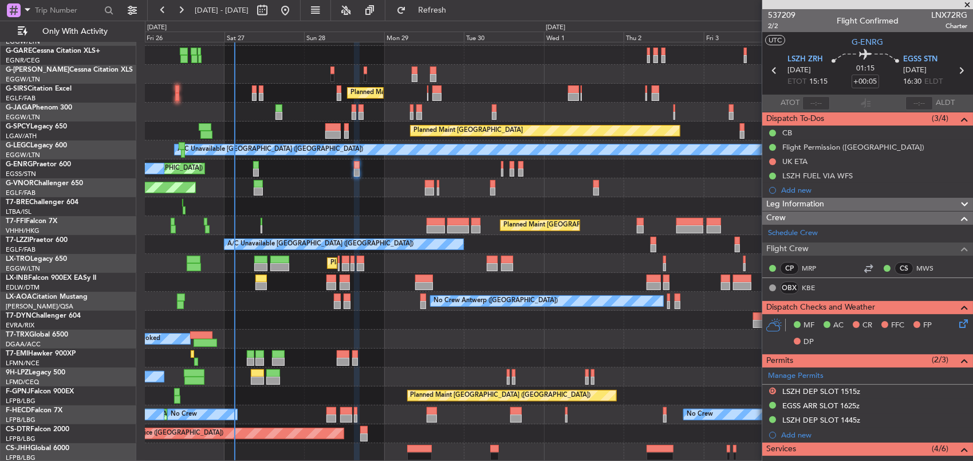
click at [274, 186] on div "Planned Maint [GEOGRAPHIC_DATA] ([GEOGRAPHIC_DATA])" at bounding box center [559, 187] width 828 height 19
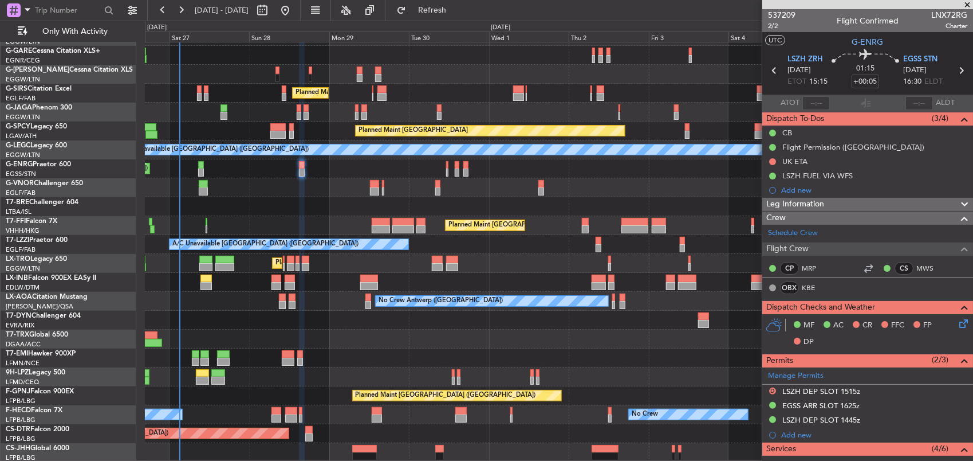
scroll to position [53, 0]
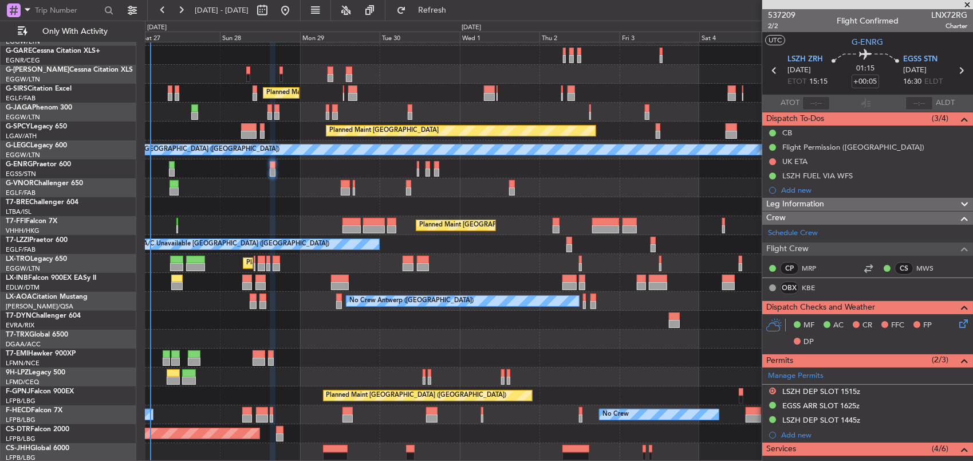
click at [305, 183] on div "Planned Maint [GEOGRAPHIC_DATA] ([GEOGRAPHIC_DATA])" at bounding box center [559, 187] width 828 height 19
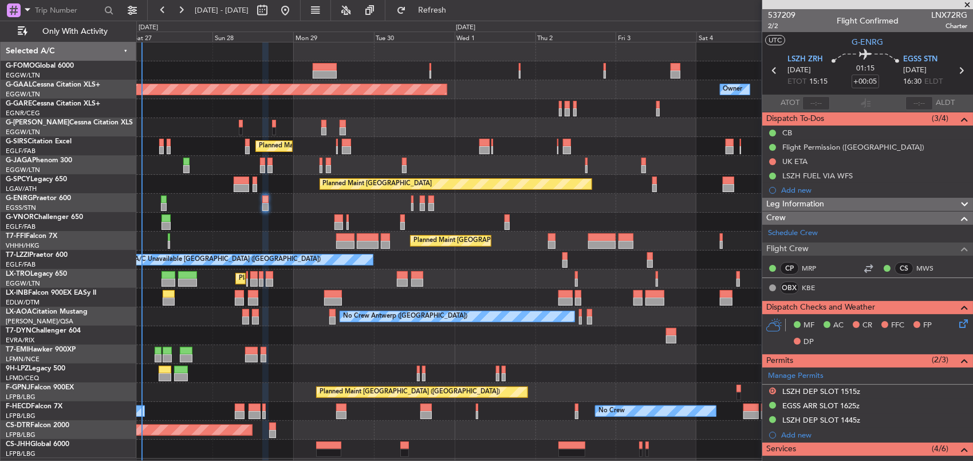
scroll to position [0, 0]
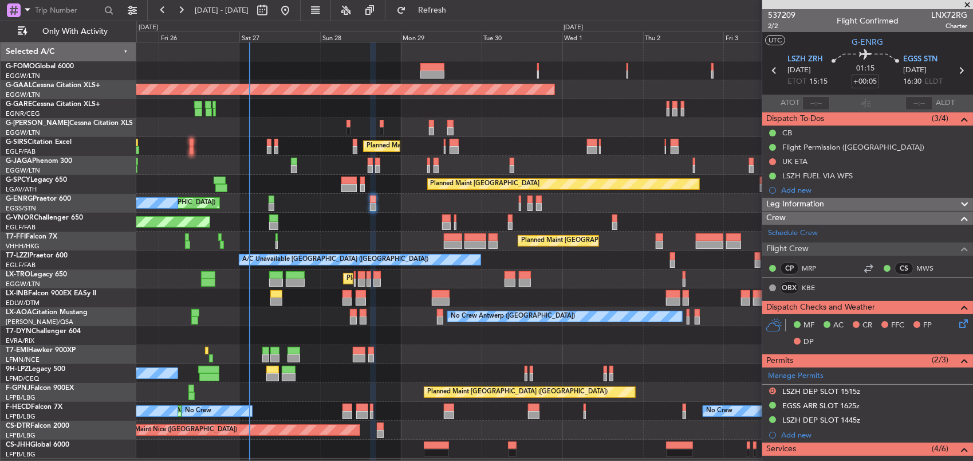
click at [442, 199] on div "Unplanned Maint [GEOGRAPHIC_DATA] ([GEOGRAPHIC_DATA]) A/C Unavailable" at bounding box center [554, 203] width 837 height 19
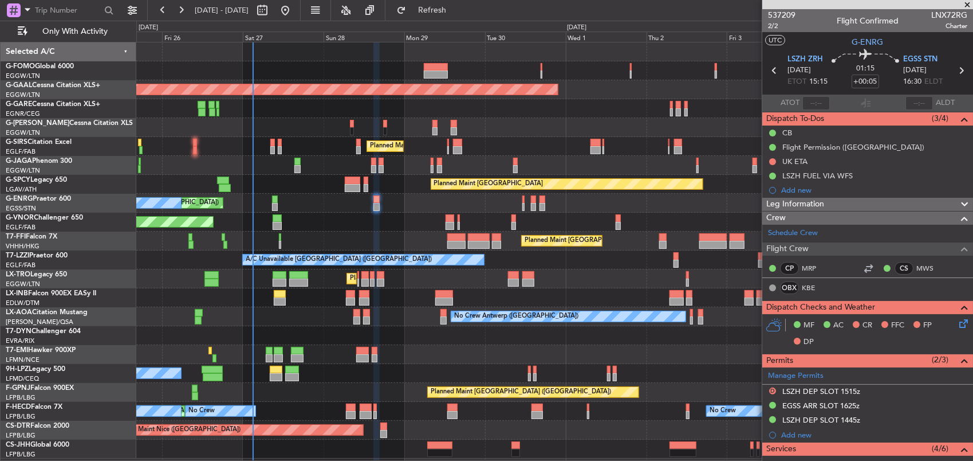
click at [371, 196] on div "Unplanned Maint [GEOGRAPHIC_DATA] ([GEOGRAPHIC_DATA]) A/C Unavailable" at bounding box center [554, 203] width 837 height 19
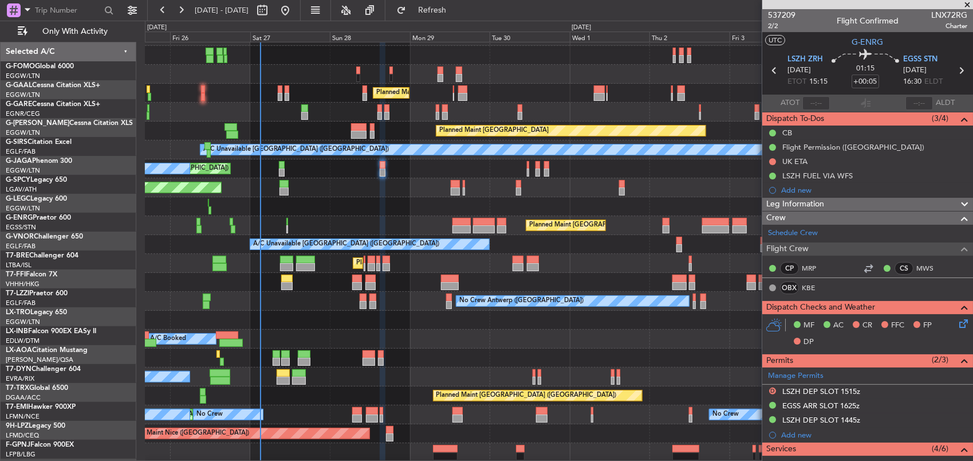
scroll to position [53, 0]
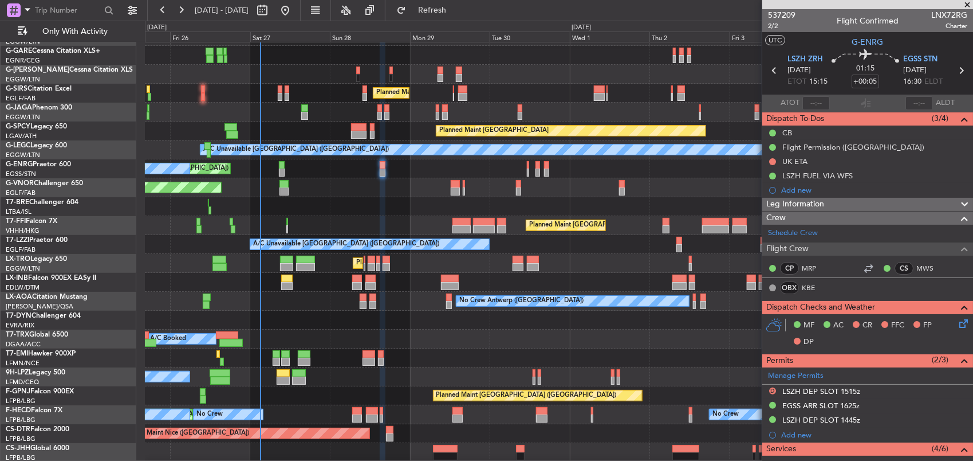
click at [365, 216] on div at bounding box center [559, 206] width 828 height 19
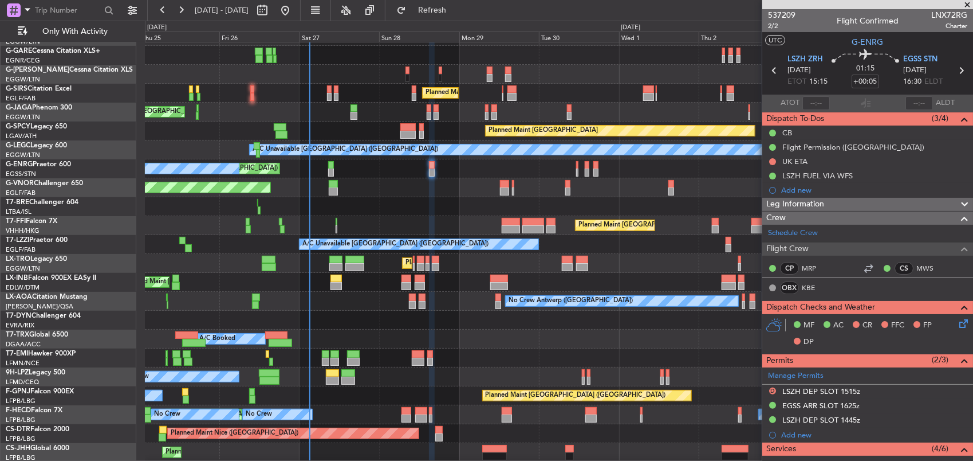
click at [344, 203] on div "Planned Maint Dusseldorf Owner Planned Maint [GEOGRAPHIC_DATA] ([GEOGRAPHIC_DAT…" at bounding box center [559, 225] width 828 height 473
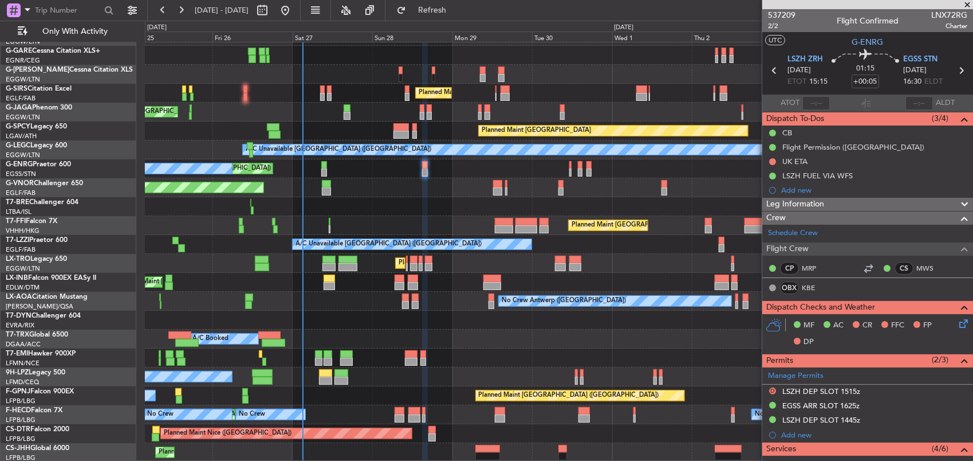
click at [297, 205] on div at bounding box center [559, 206] width 828 height 19
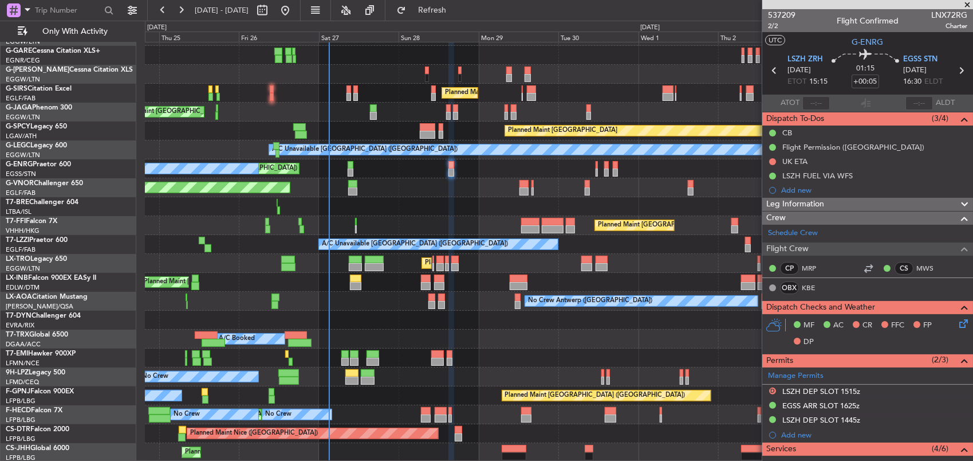
click at [321, 202] on div at bounding box center [559, 206] width 828 height 19
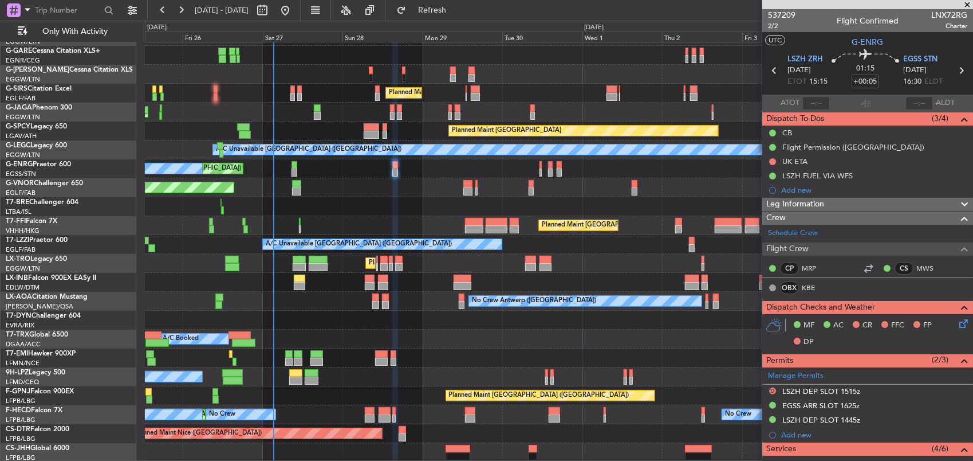
click at [369, 211] on div at bounding box center [559, 206] width 828 height 19
click at [406, 202] on div at bounding box center [559, 206] width 828 height 19
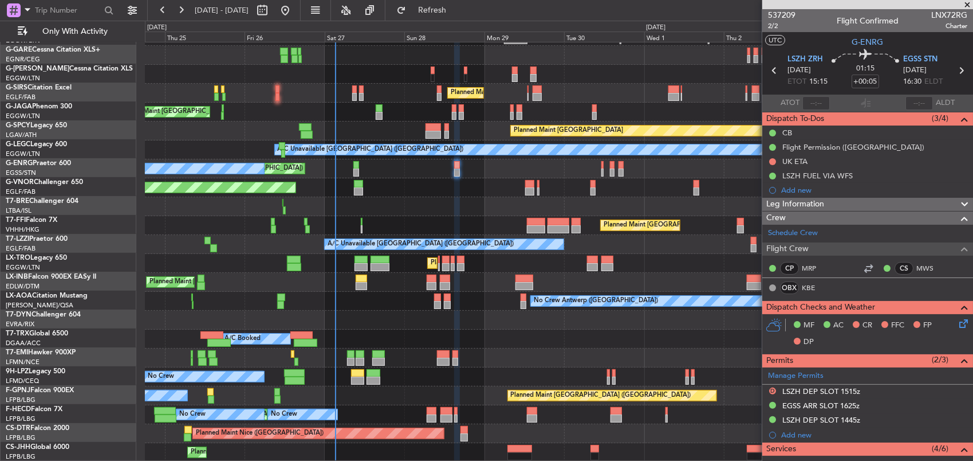
click at [387, 190] on div "Planned Maint [GEOGRAPHIC_DATA] ([GEOGRAPHIC_DATA]) Planned Maint [GEOGRAPHIC_D…" at bounding box center [559, 235] width 828 height 454
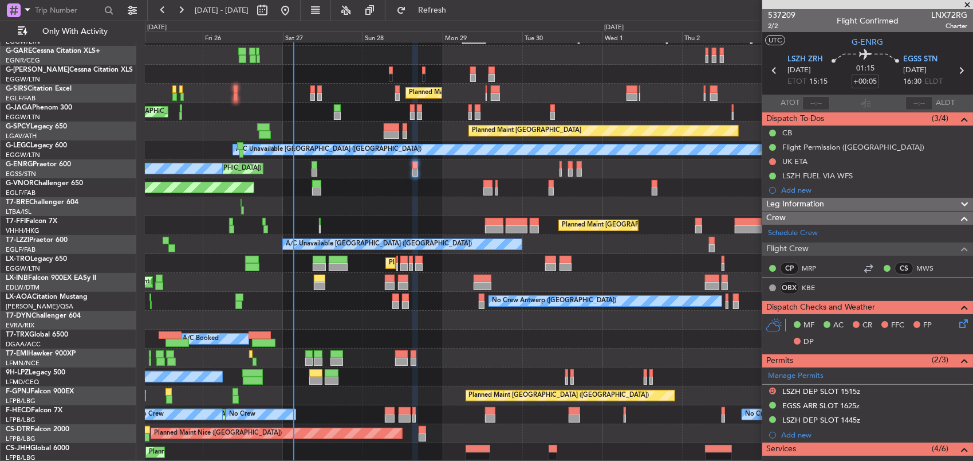
click at [353, 203] on div at bounding box center [559, 206] width 828 height 19
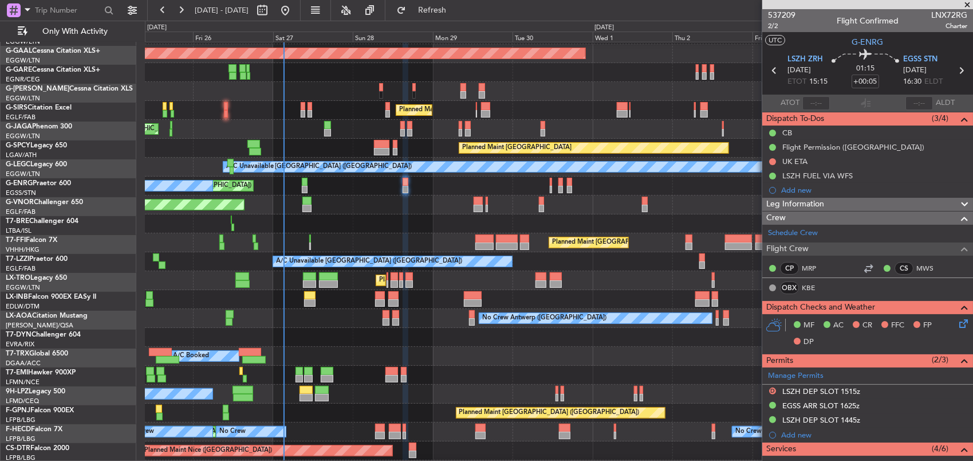
scroll to position [37, 0]
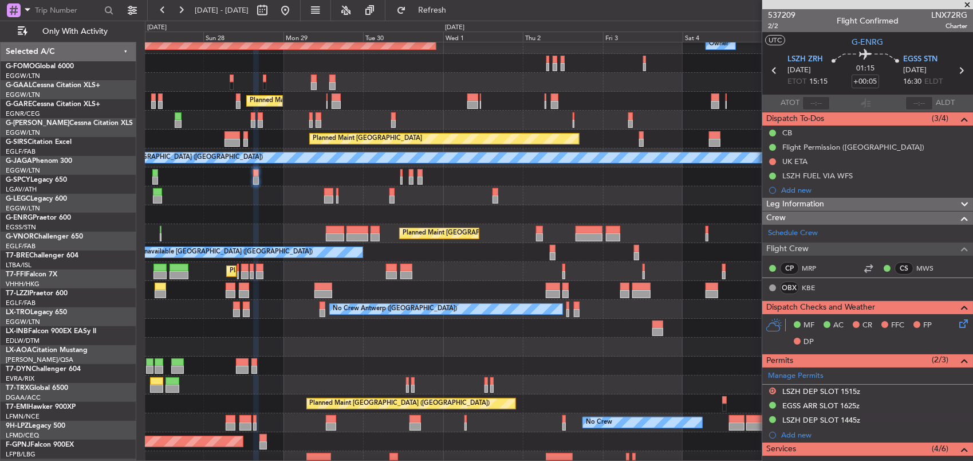
click at [179, 228] on div "Planned Maint [GEOGRAPHIC_DATA] ([GEOGRAPHIC_DATA])" at bounding box center [559, 233] width 828 height 19
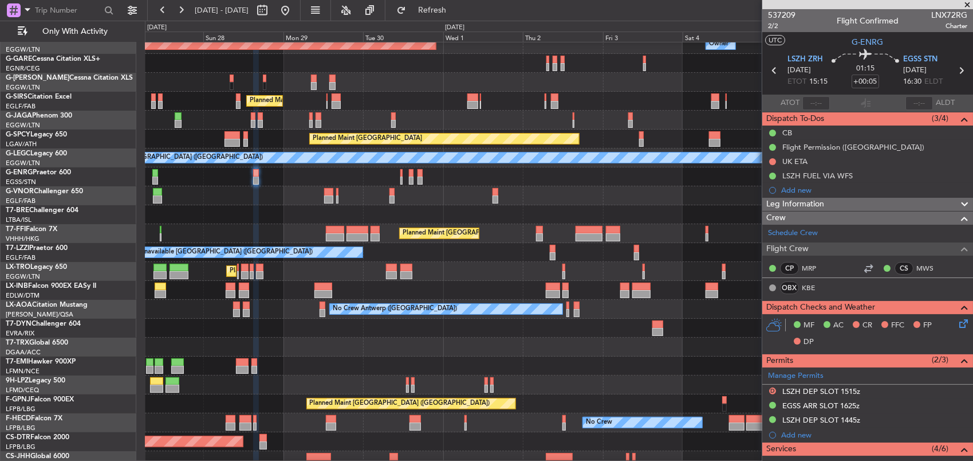
click at [0, 233] on html "25 Sep 2025 - 05 Oct 2025 Refresh Quick Links Only With Activity Planned Maint …" at bounding box center [486, 230] width 973 height 461
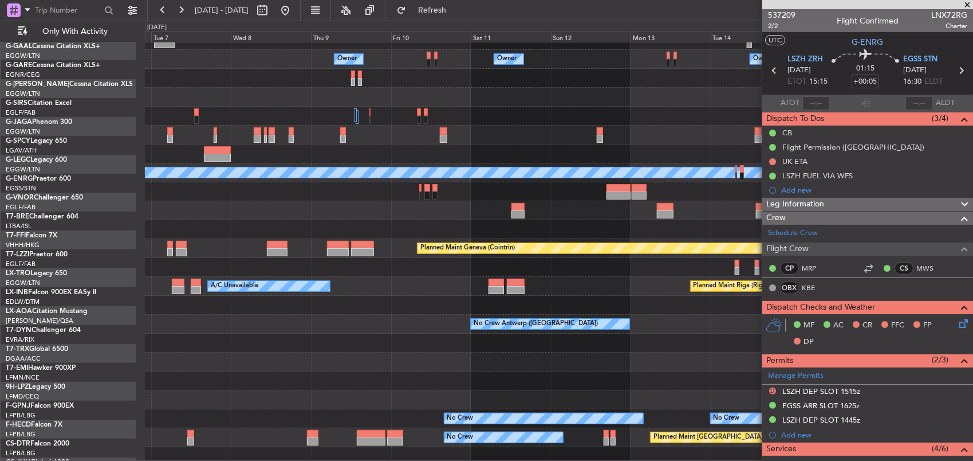
click at [137, 233] on div "Owner Owner Owner Owner No Crew Owner Owner A/C Unavailable London (Luton) Plan…" at bounding box center [486, 241] width 973 height 440
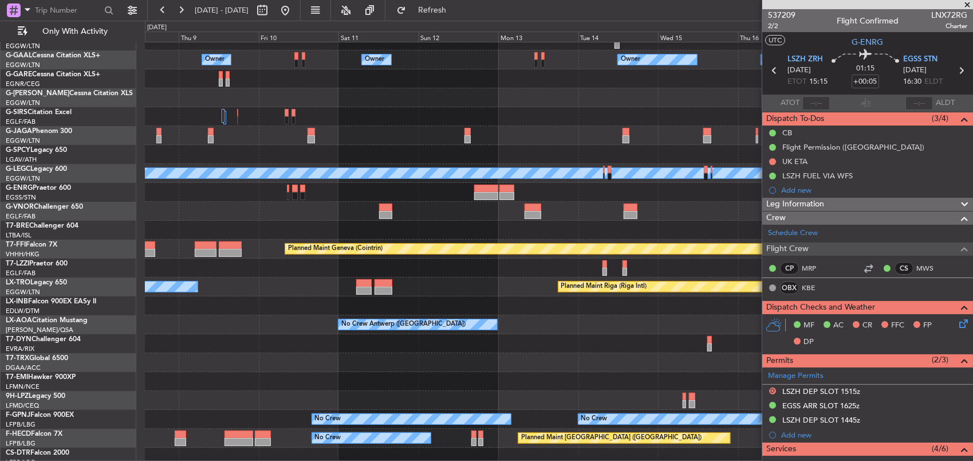
click at [447, 224] on div at bounding box center [559, 230] width 828 height 19
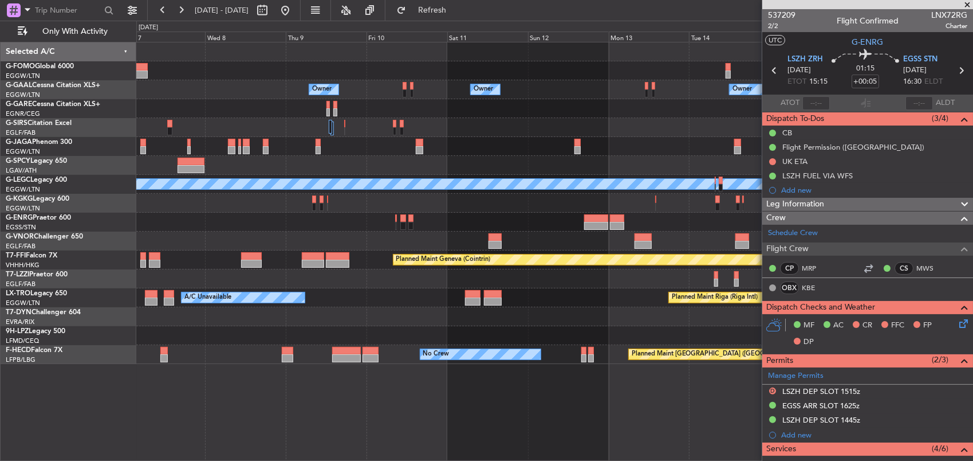
click at [348, 222] on div at bounding box center [554, 222] width 837 height 19
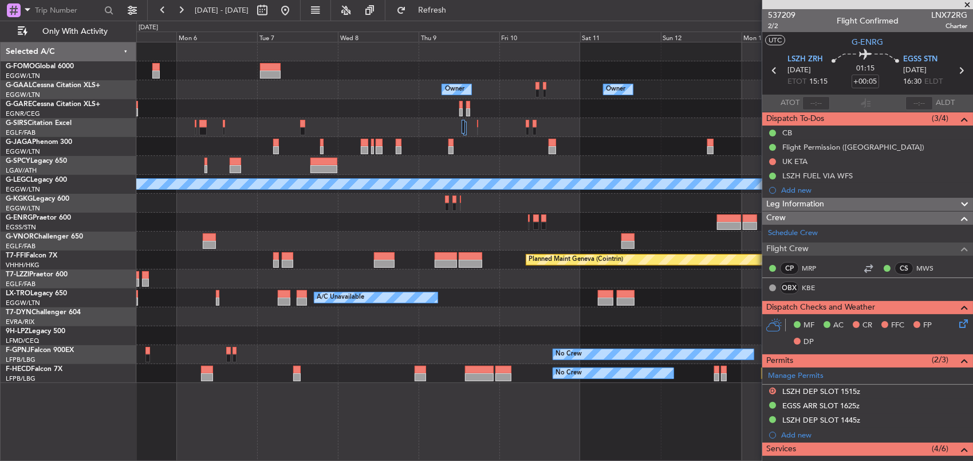
click at [535, 237] on div at bounding box center [554, 240] width 837 height 19
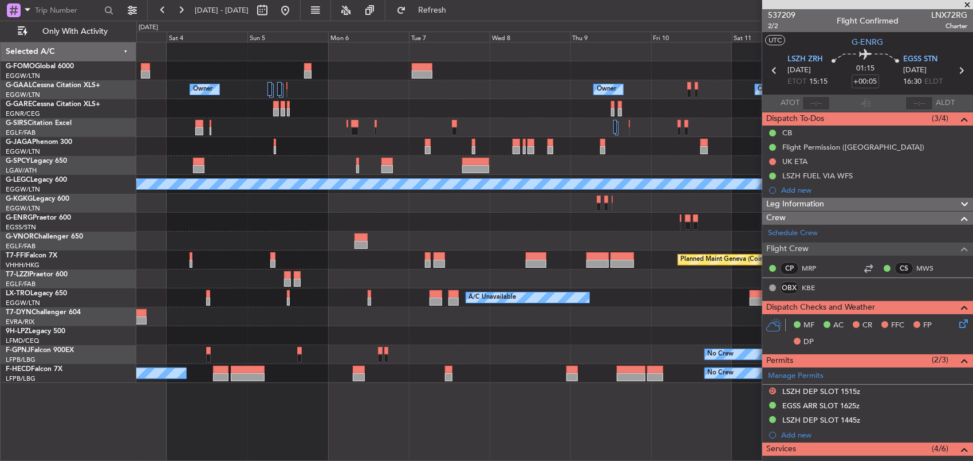
click at [576, 248] on div "Owner Owner Owner Owner Owner No Crew Planned Maint Bremen A/C Unavailable Lond…" at bounding box center [554, 212] width 837 height 340
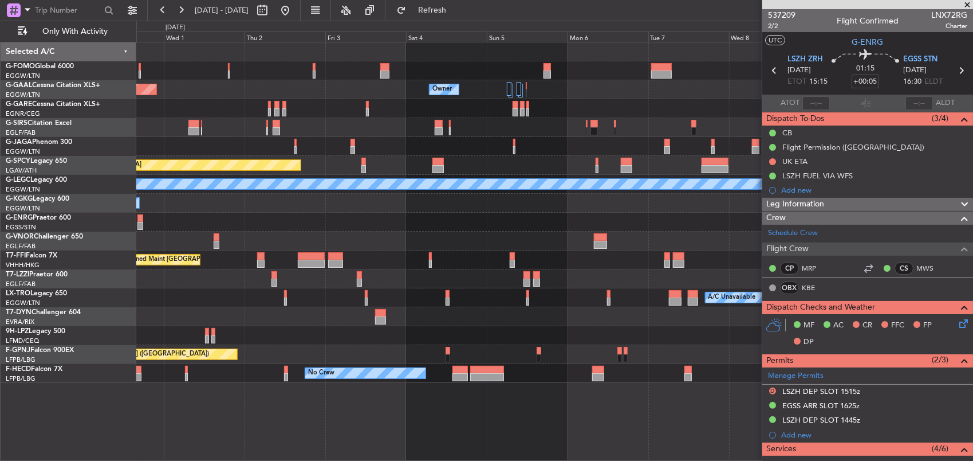
click at [534, 247] on div "Owner Owner Planned Maint Dusseldorf Owner Planned Maint London (Luton) Planned…" at bounding box center [554, 212] width 837 height 340
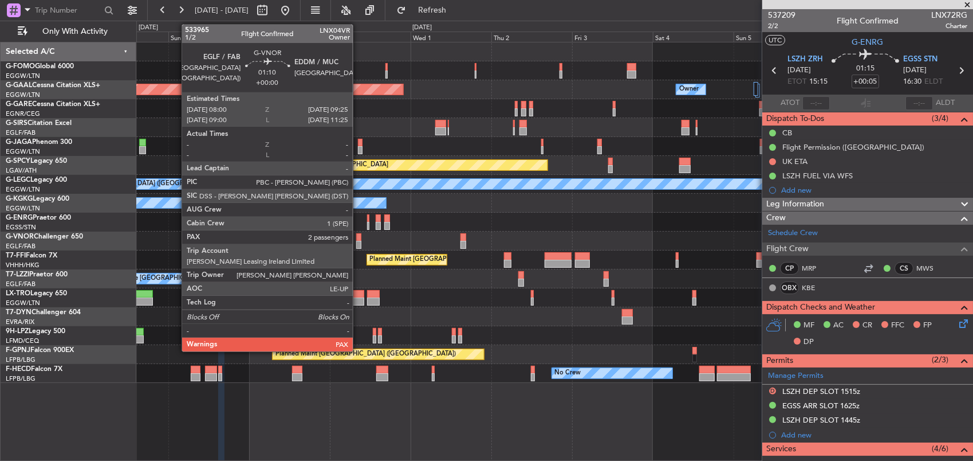
click at [568, 244] on div "Planned Maint [GEOGRAPHIC_DATA] ([GEOGRAPHIC_DATA])" at bounding box center [554, 240] width 837 height 19
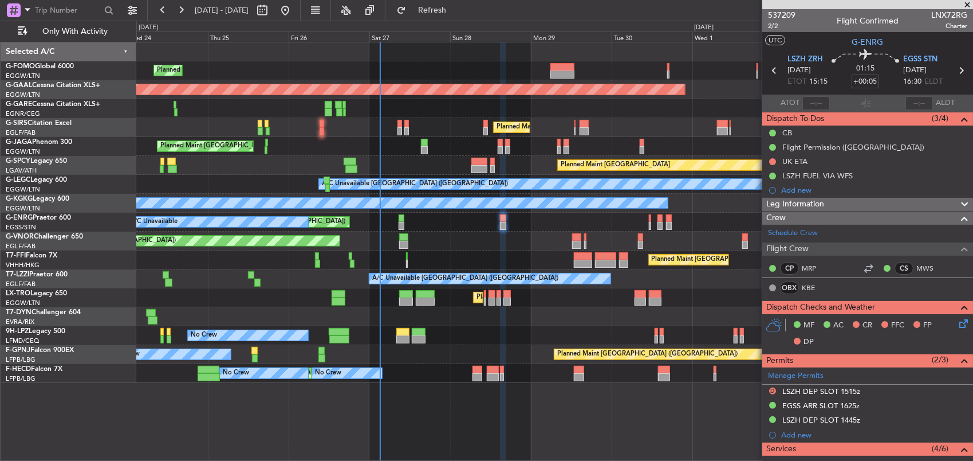
click at [293, 249] on div "Planned Maint [GEOGRAPHIC_DATA] ([GEOGRAPHIC_DATA])" at bounding box center [554, 240] width 837 height 19
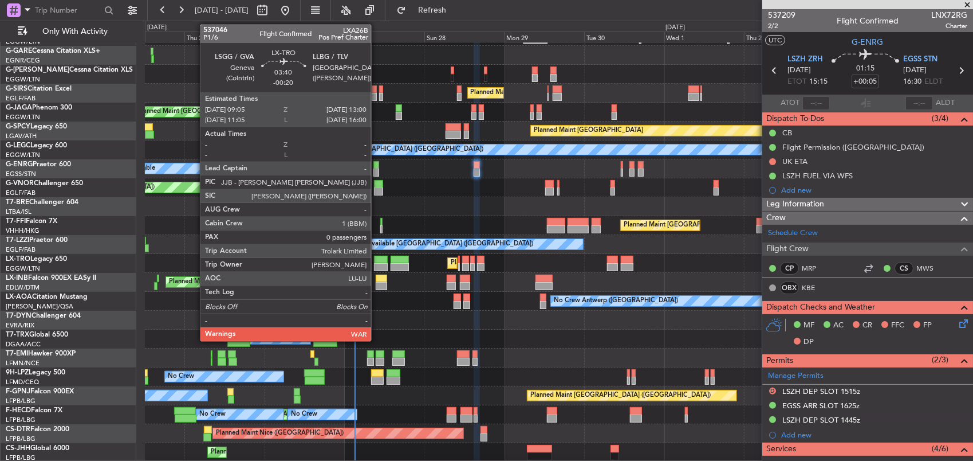
scroll to position [34, 0]
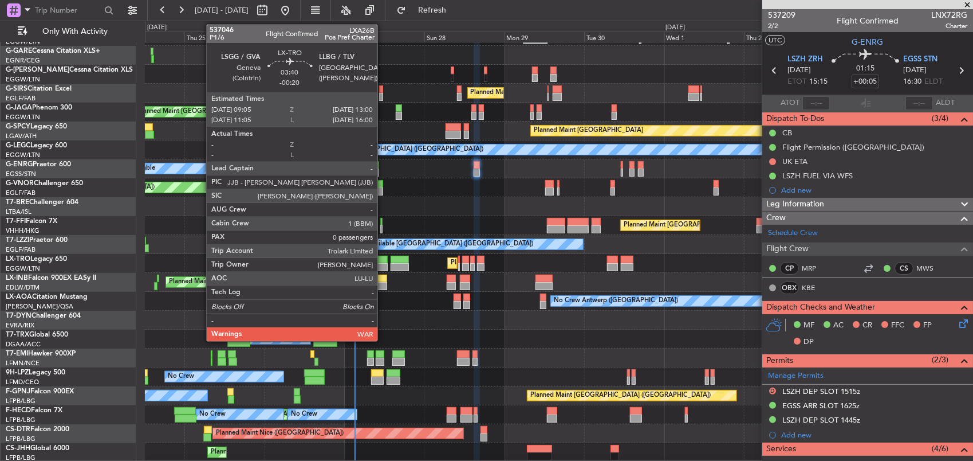
click at [383, 261] on div at bounding box center [380, 259] width 13 height 8
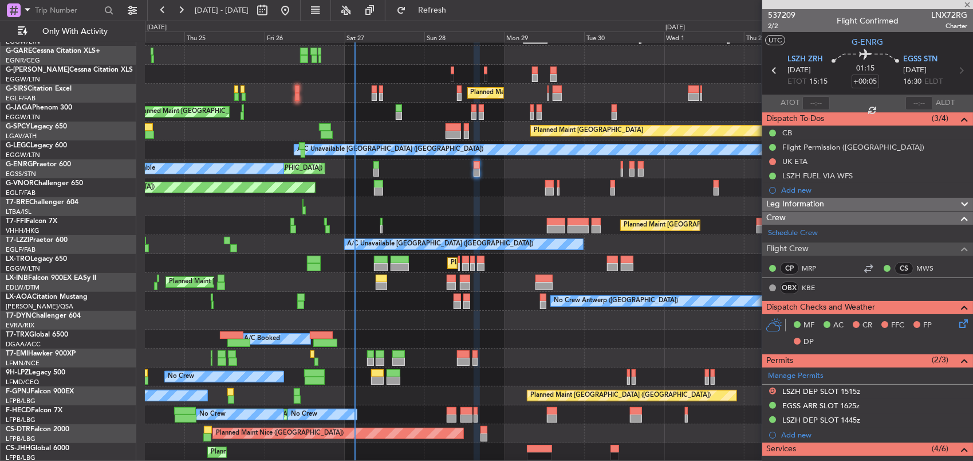
type input "-00:20"
type input "0"
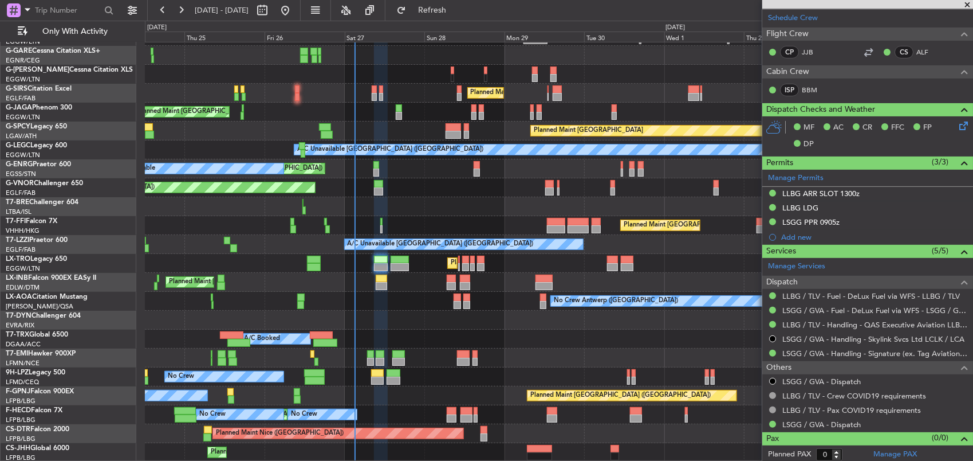
scroll to position [0, 0]
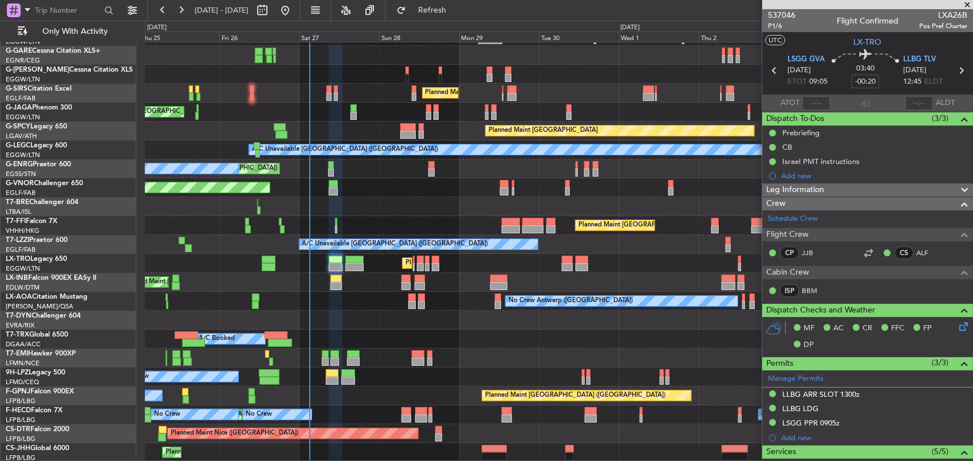
click at [355, 286] on div "Planned Maint London (Luton) Planned Maint London (Luton) Planned Maint London …" at bounding box center [559, 235] width 828 height 454
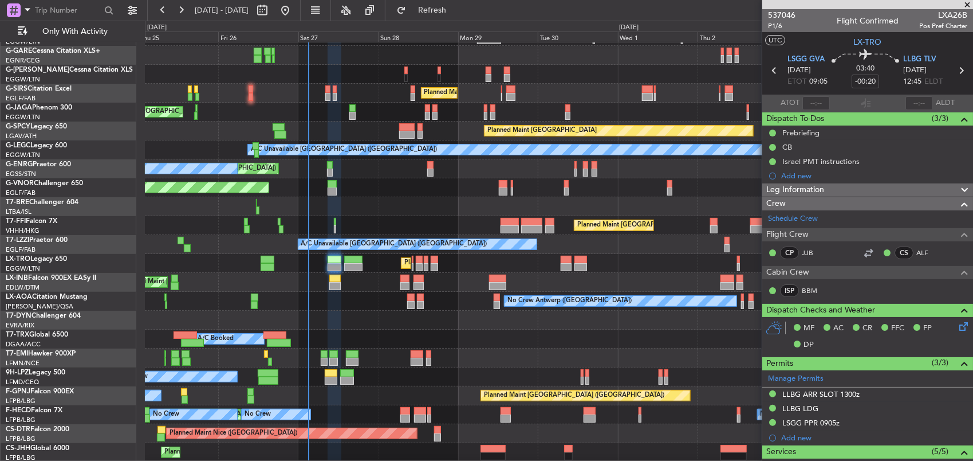
scroll to position [34, 0]
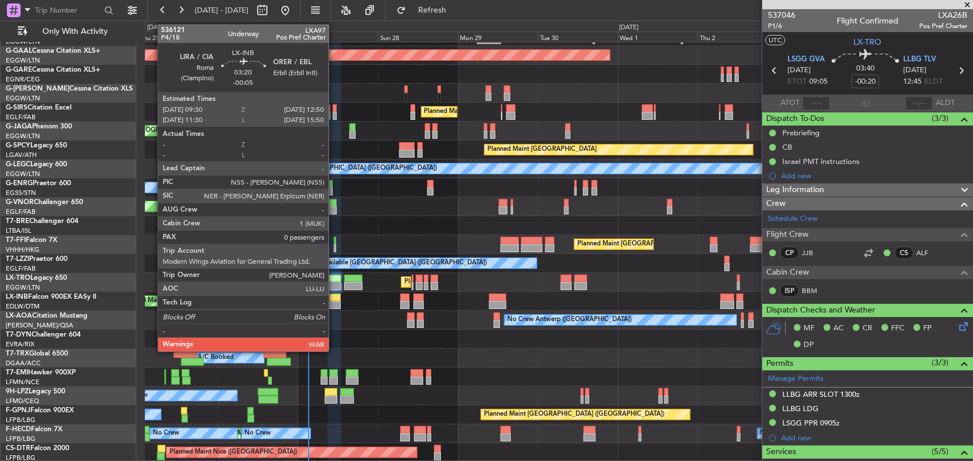
click at [335, 302] on div at bounding box center [334, 305] width 11 height 8
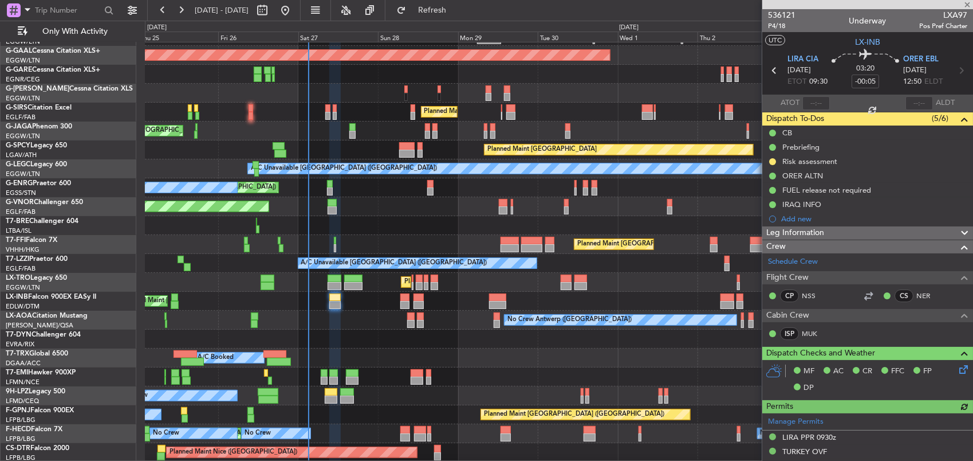
scroll to position [53, 0]
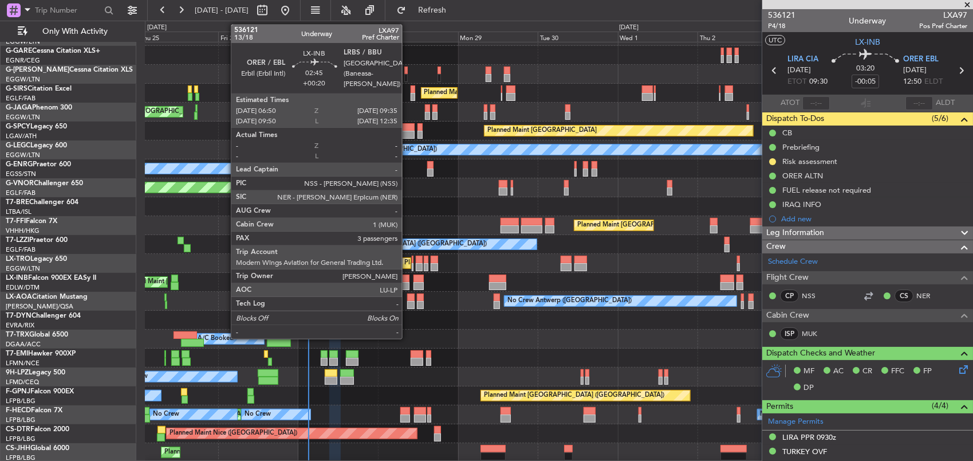
click at [408, 285] on div at bounding box center [404, 286] width 9 height 8
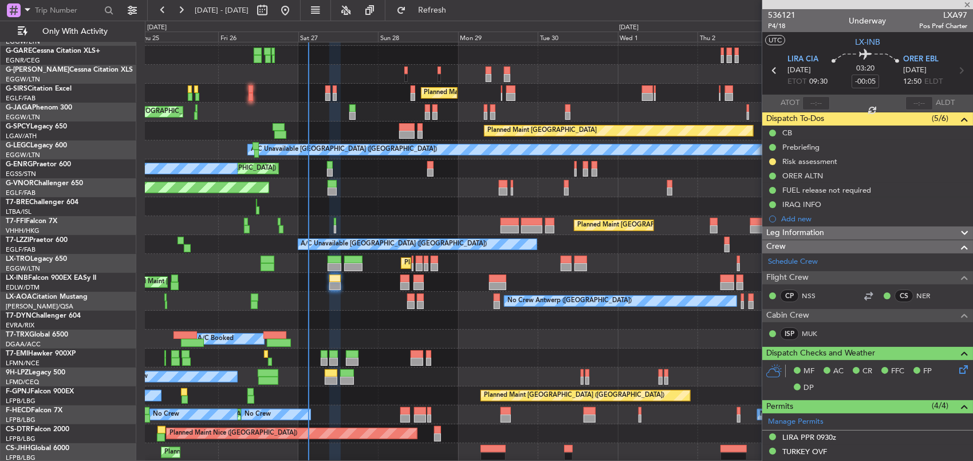
type input "+00:20"
type input "3"
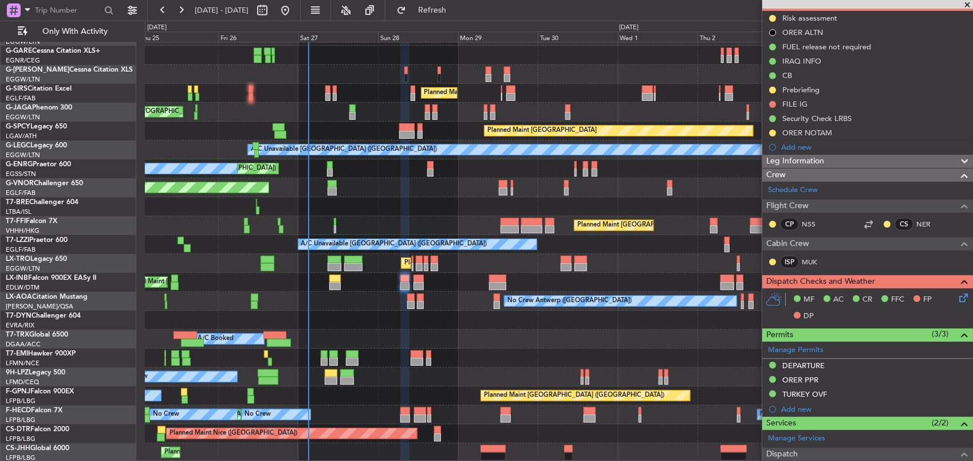
scroll to position [0, 0]
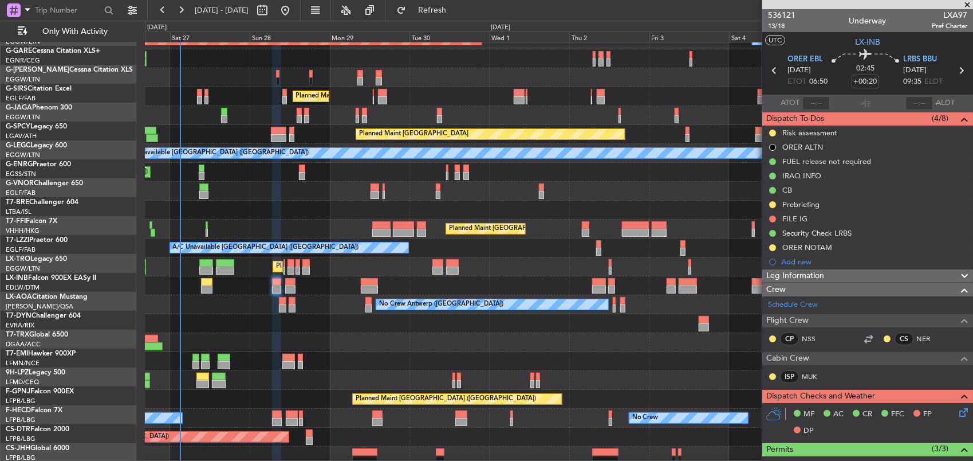
click at [349, 269] on div "Planned Maint London (Luton) A/C Unavailable" at bounding box center [559, 266] width 828 height 19
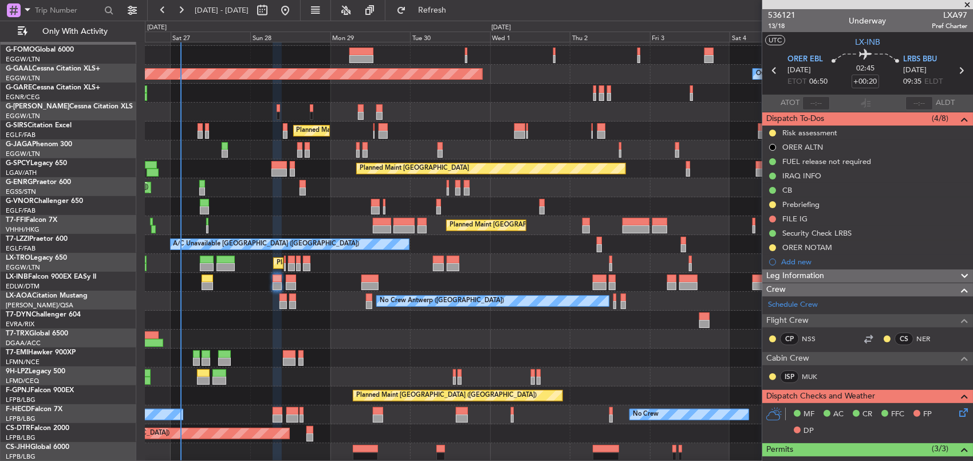
scroll to position [15, 0]
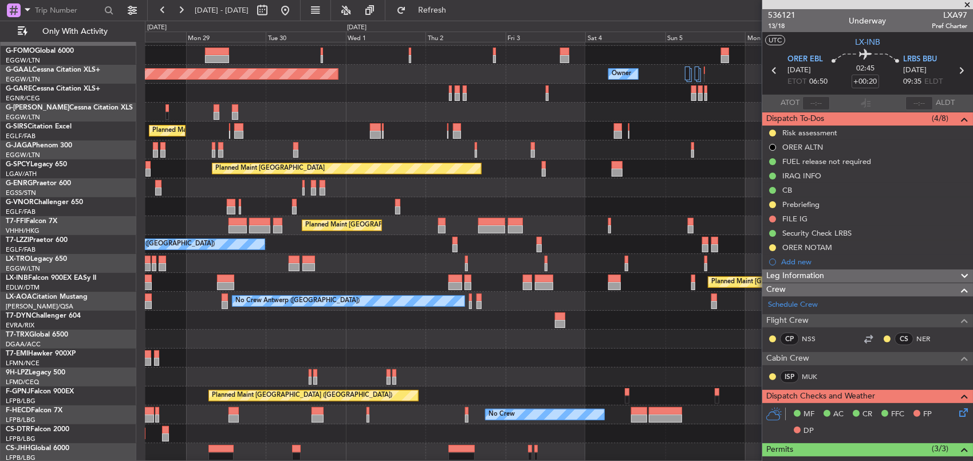
click at [267, 272] on div "Planned Maint Dusseldorf Owner Owner Owner Planned Maint London (Luton) Planned…" at bounding box center [559, 244] width 828 height 435
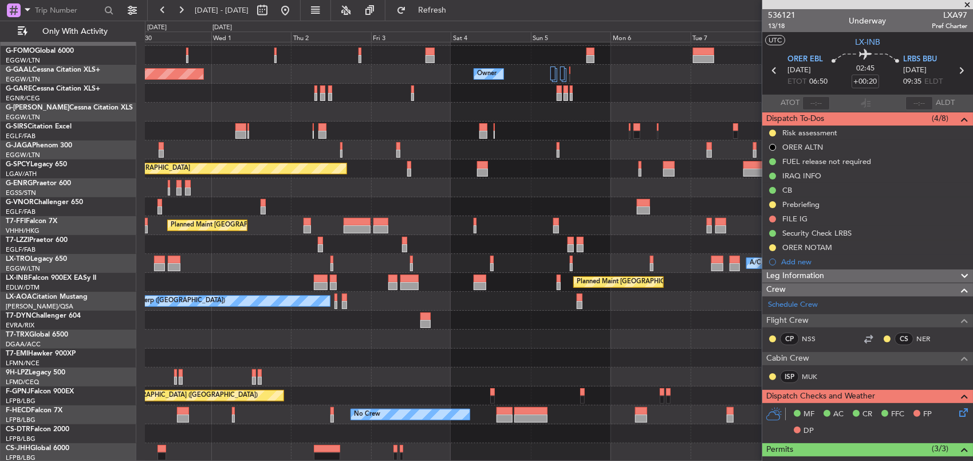
click at [382, 277] on div "Planned Maint [GEOGRAPHIC_DATA] ([GEOGRAPHIC_DATA])" at bounding box center [559, 282] width 828 height 19
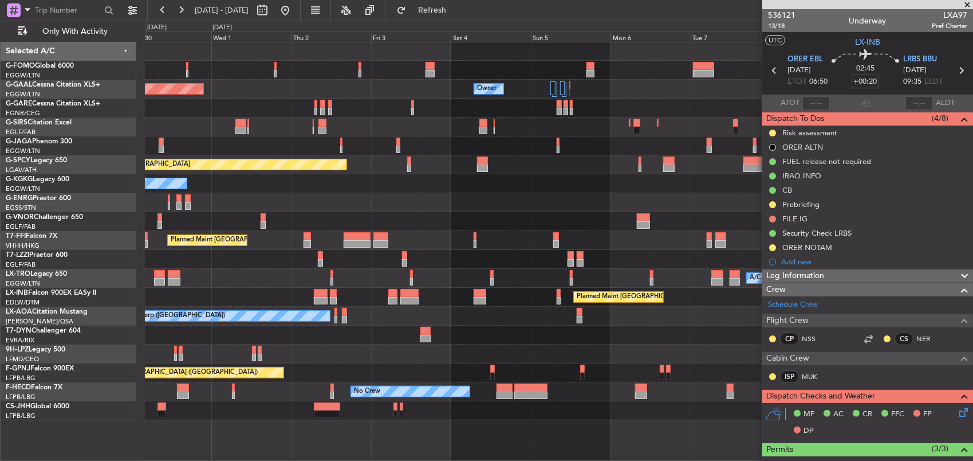
scroll to position [0, 0]
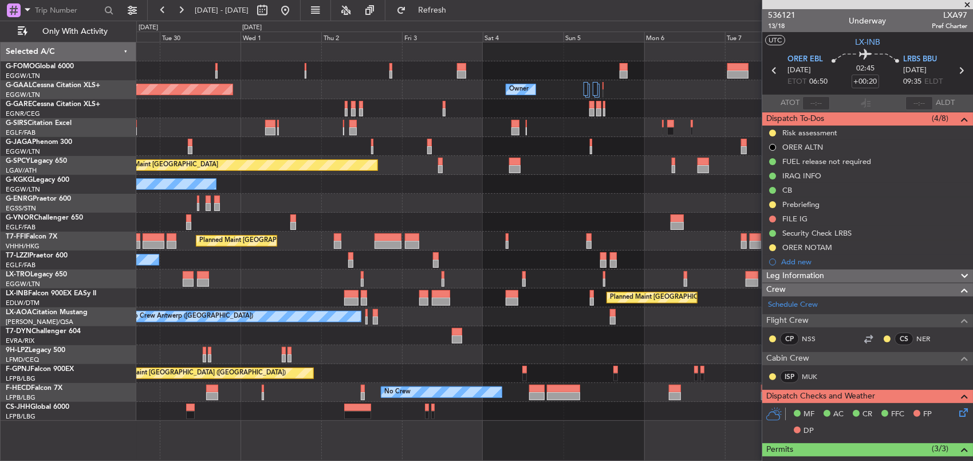
click at [420, 265] on div "Planned Maint Dusseldorf Owner Owner Owner Planned Maint London (Luton) Planned…" at bounding box center [554, 231] width 837 height 378
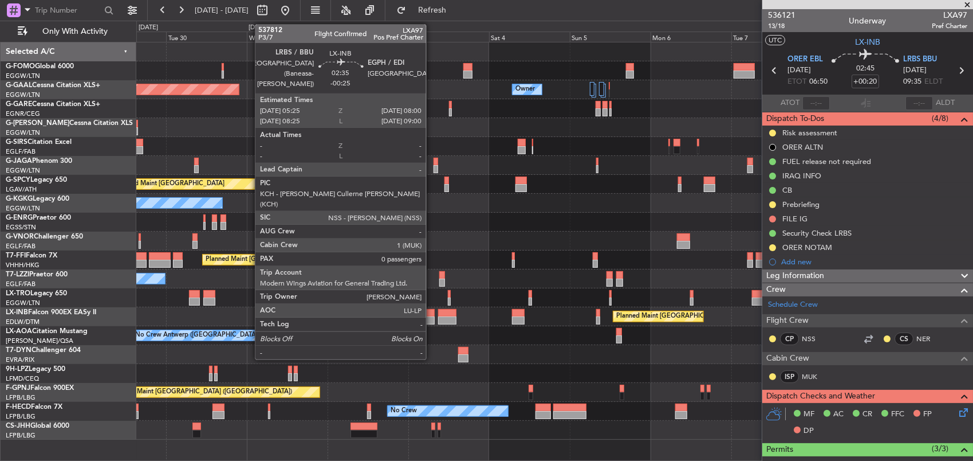
click at [432, 317] on div at bounding box center [430, 320] width 9 height 8
type input "-00:25"
type input "0"
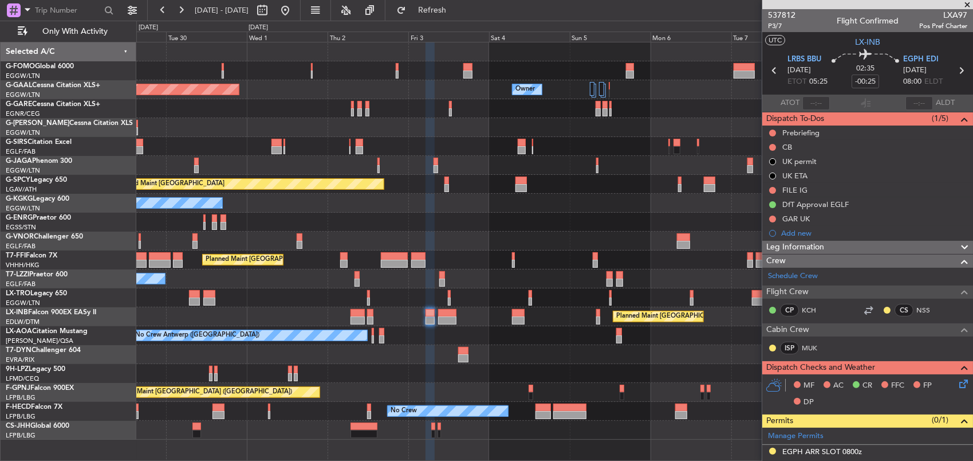
click at [636, 307] on div "Planned Maint [GEOGRAPHIC_DATA] ([GEOGRAPHIC_DATA])" at bounding box center [554, 316] width 837 height 19
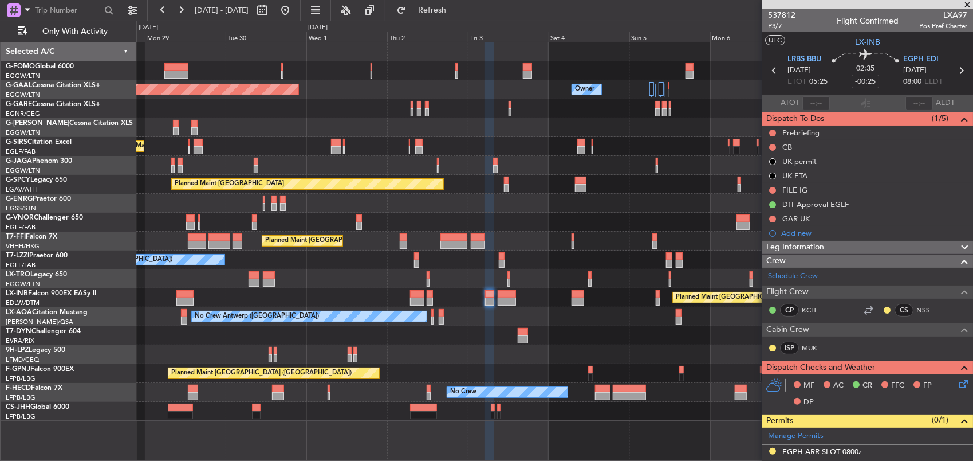
click at [770, 317] on fb-app "28 Sep 2025 - 09 Oct 2025 Refresh Quick Links Only With Activity Planned Maint …" at bounding box center [486, 235] width 973 height 452
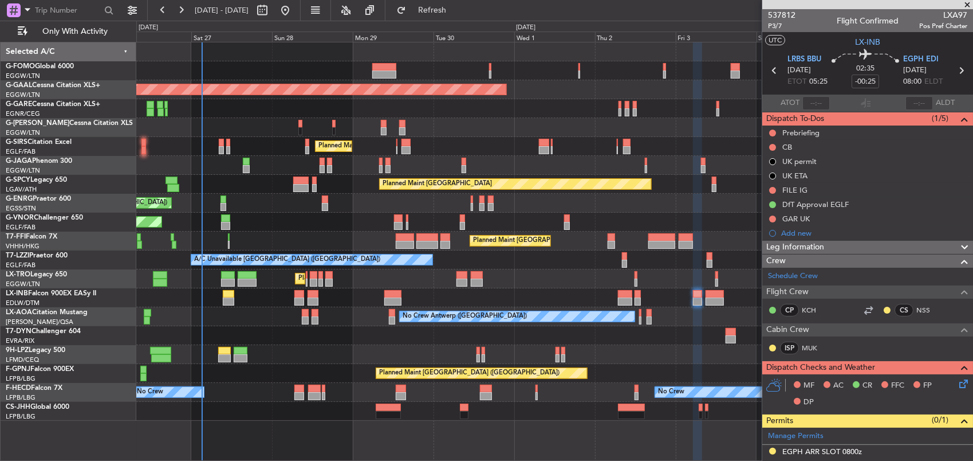
click at [617, 333] on div at bounding box center [554, 335] width 837 height 19
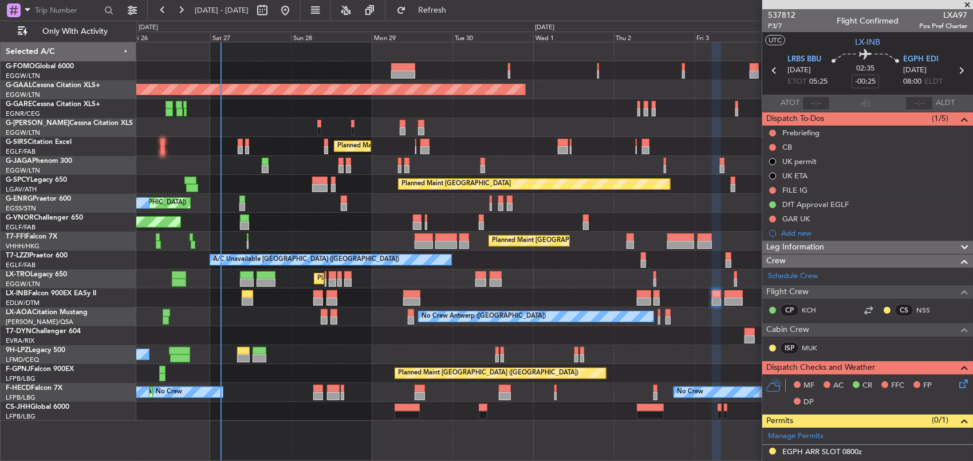
click at [354, 332] on div at bounding box center [554, 335] width 837 height 19
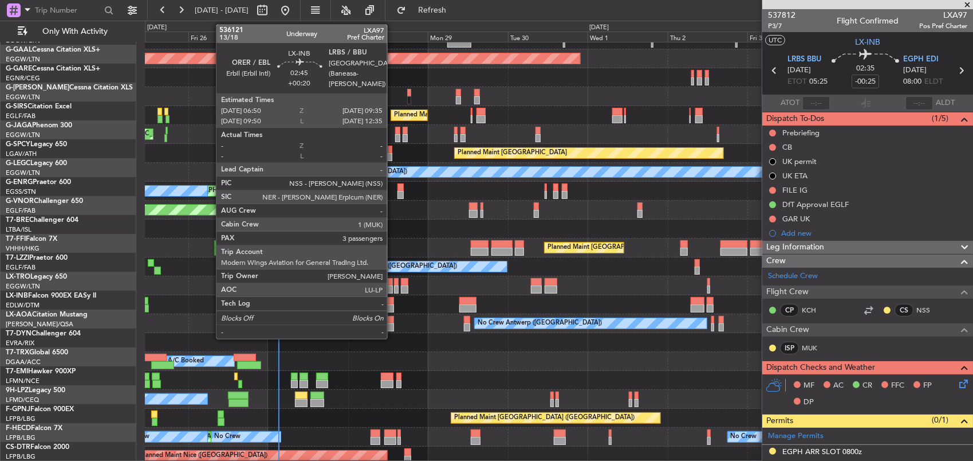
click at [379, 297] on div at bounding box center [375, 301] width 9 height 8
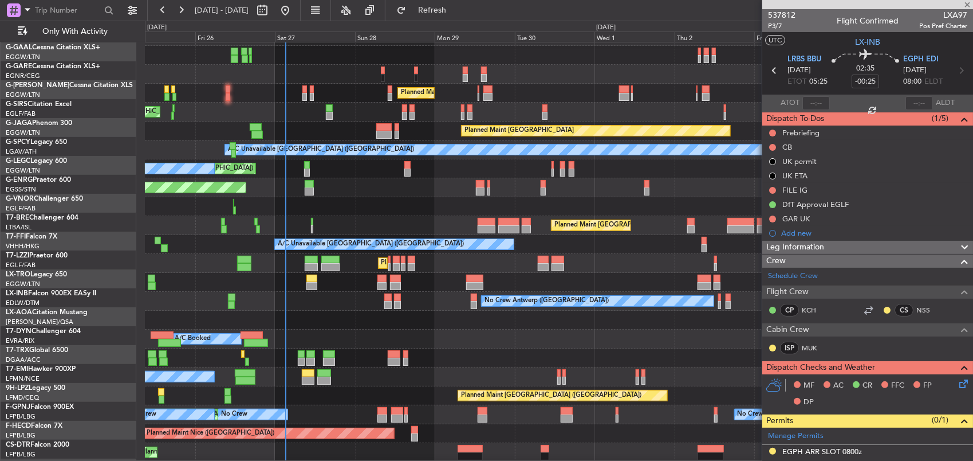
click at [369, 305] on div "Planned Maint Dusseldorf Owner Planned Maint London (Luton) Planned Maint Londo…" at bounding box center [559, 225] width 828 height 473
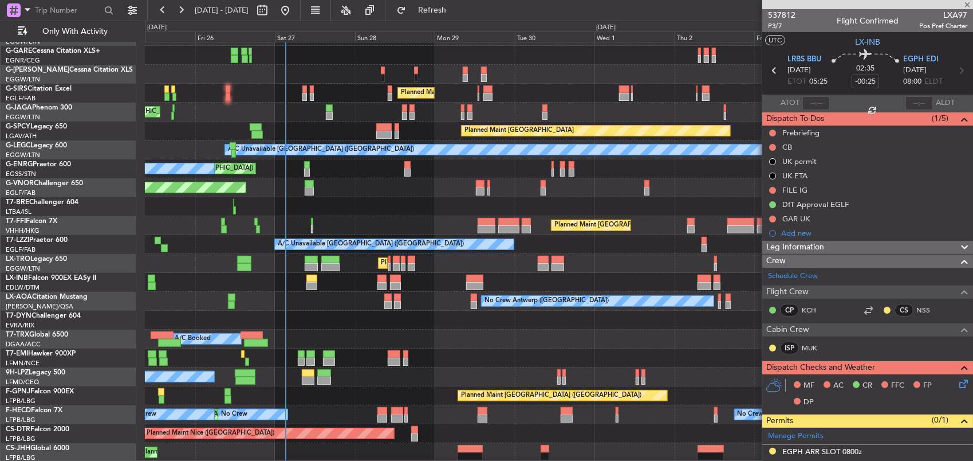
type input "+00:20"
type input "3"
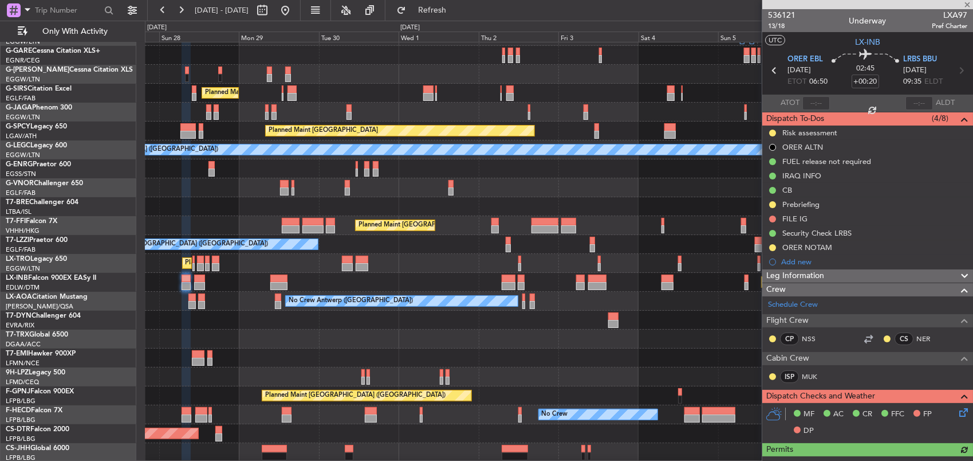
click at [266, 312] on div at bounding box center [559, 319] width 828 height 19
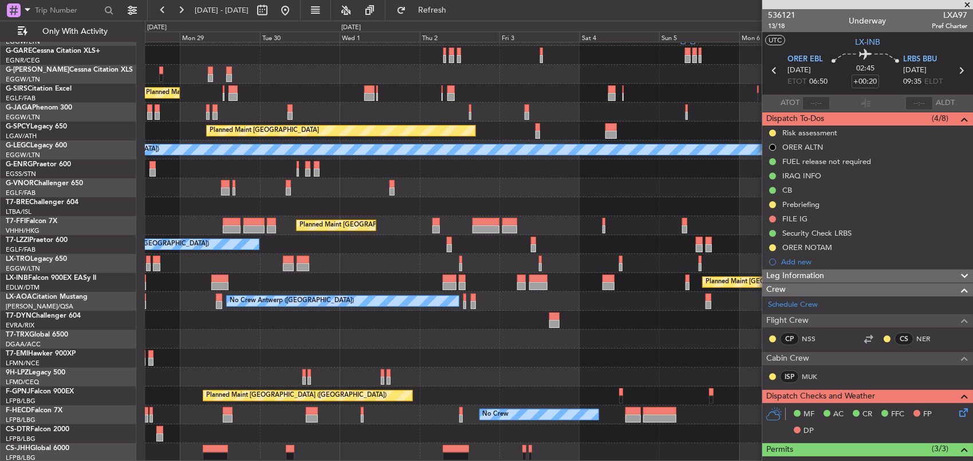
click at [499, 317] on div at bounding box center [559, 319] width 828 height 19
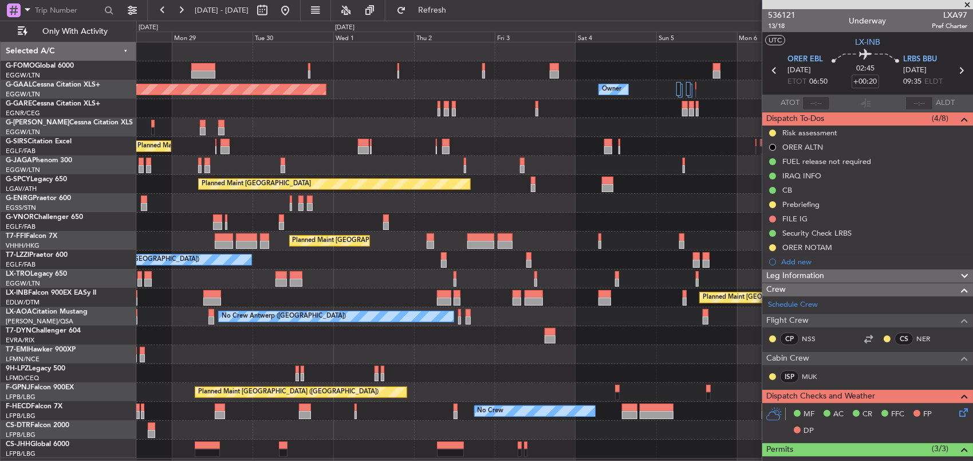
scroll to position [0, 0]
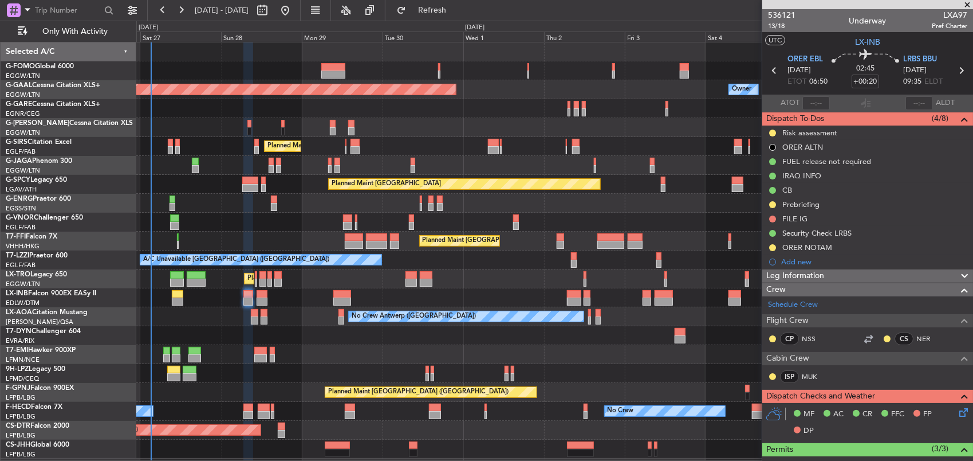
click at [572, 328] on div at bounding box center [554, 335] width 837 height 19
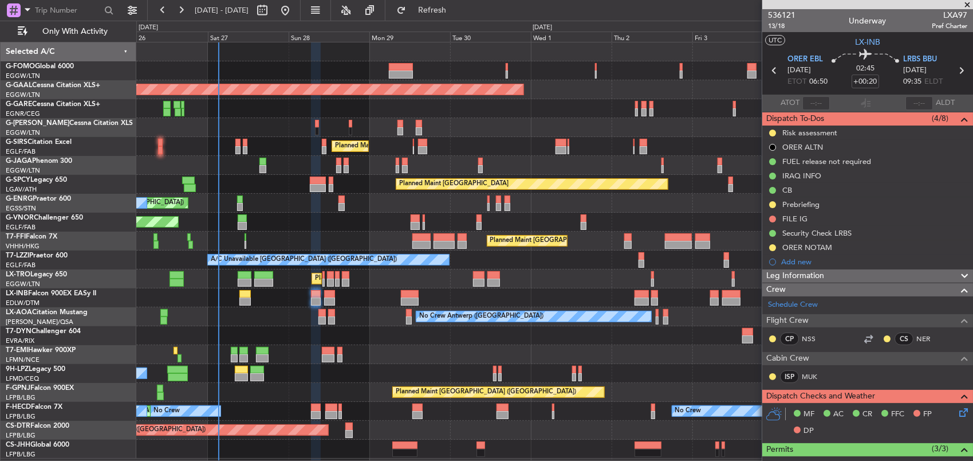
click at [496, 326] on div at bounding box center [554, 335] width 837 height 19
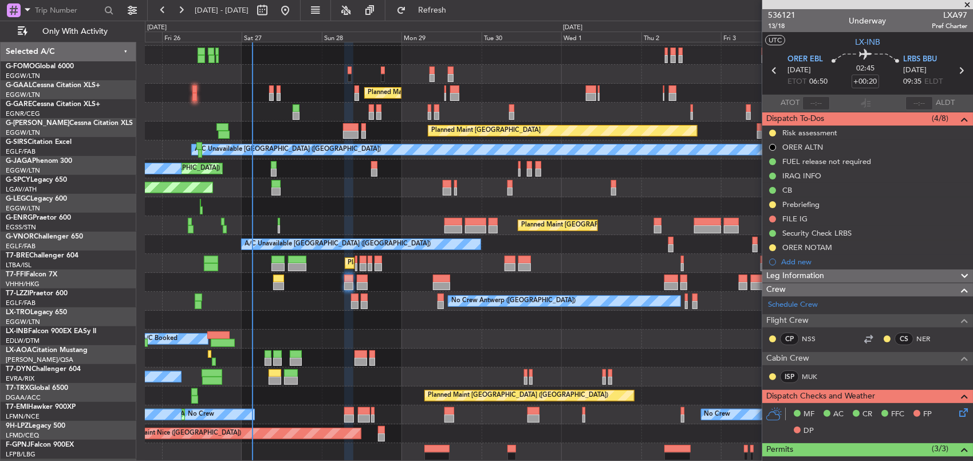
scroll to position [53, 0]
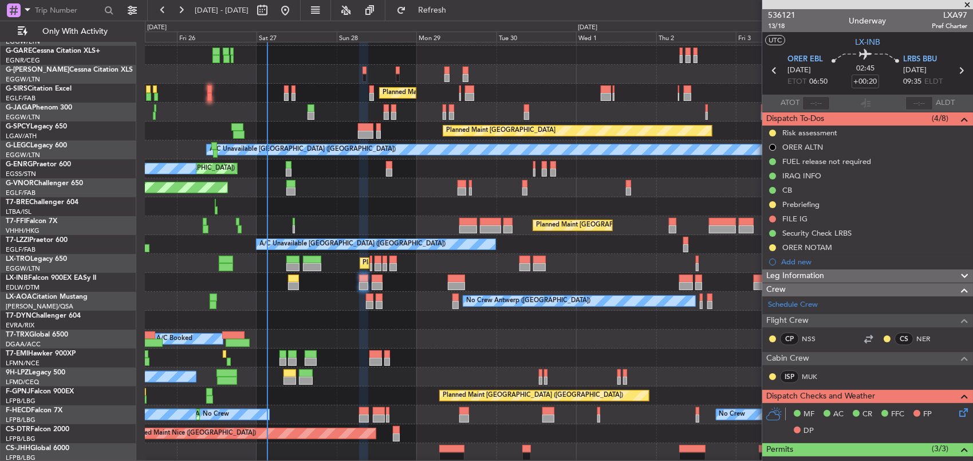
click at [384, 299] on div "Planned Maint Dusseldorf Owner Planned Maint London (Luton) Planned Maint Londo…" at bounding box center [559, 225] width 828 height 473
click at [316, 288] on div "Planned Maint Dusseldorf Owner Planned Maint London (Luton) Planned Maint Londo…" at bounding box center [559, 225] width 828 height 473
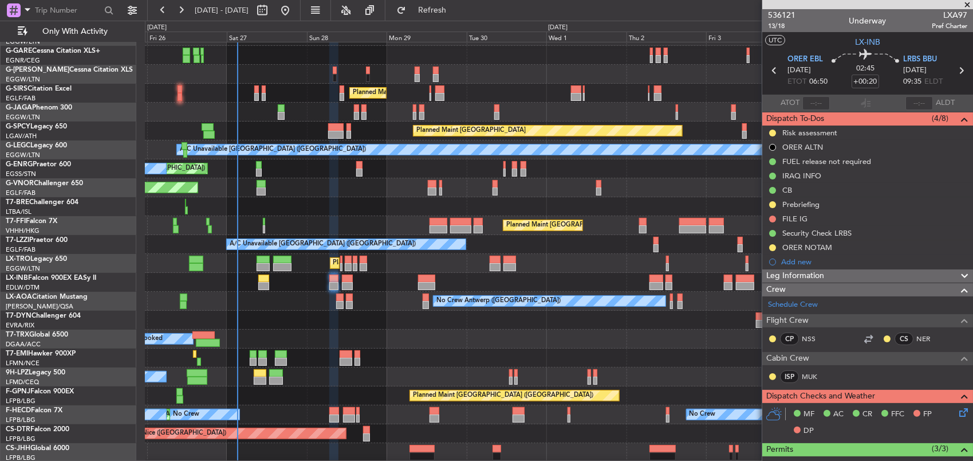
click at [301, 315] on div "Planned Maint Dusseldorf Owner Planned Maint London (Luton) Planned Maint Londo…" at bounding box center [559, 225] width 828 height 473
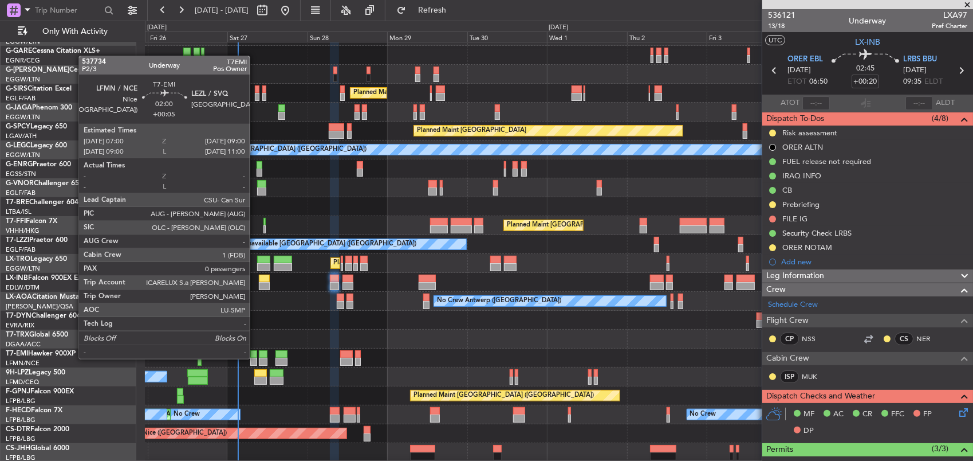
click at [255, 357] on div at bounding box center [253, 361] width 7 height 8
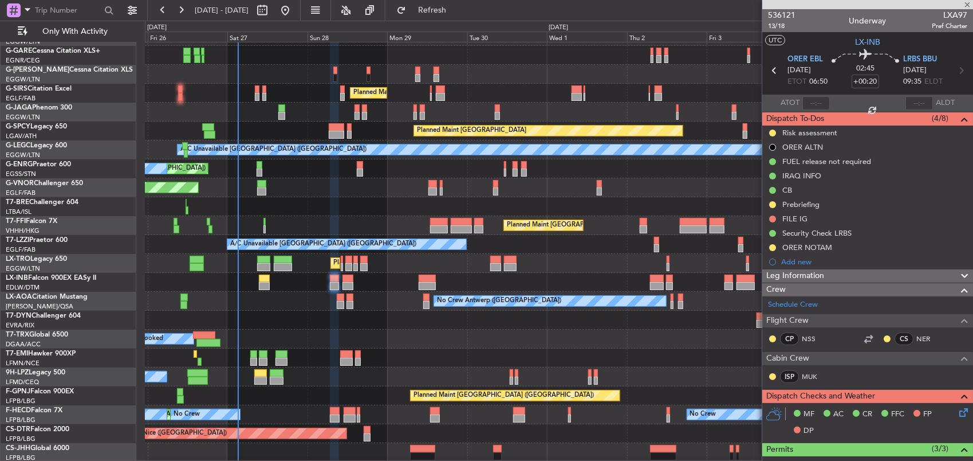
type input "+00:05"
type input "0"
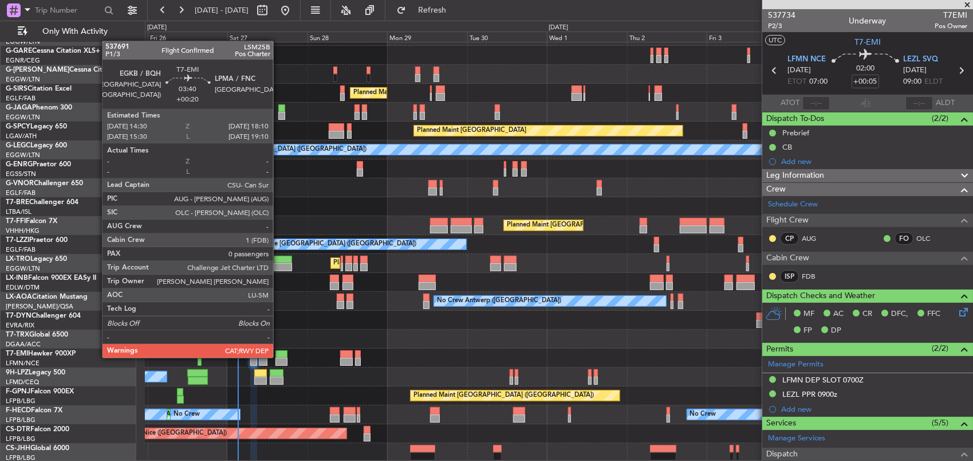
click at [279, 356] on div at bounding box center [282, 354] width 13 height 8
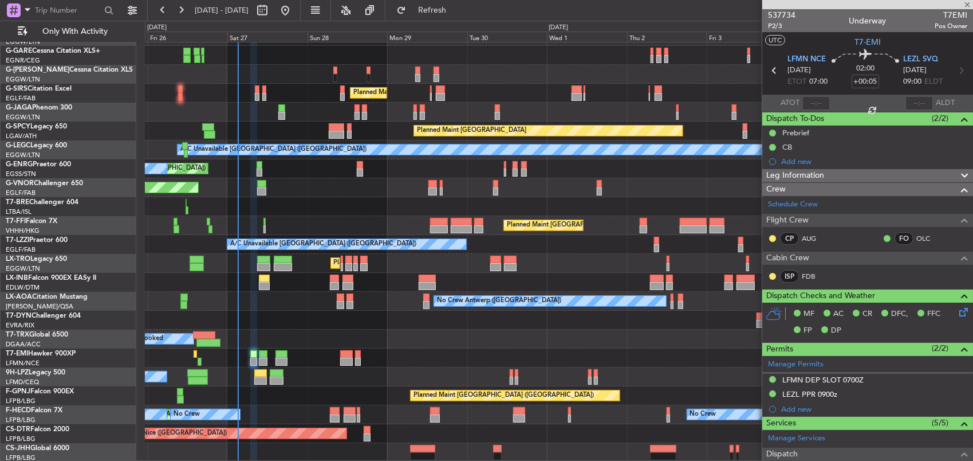
type input "+00:20"
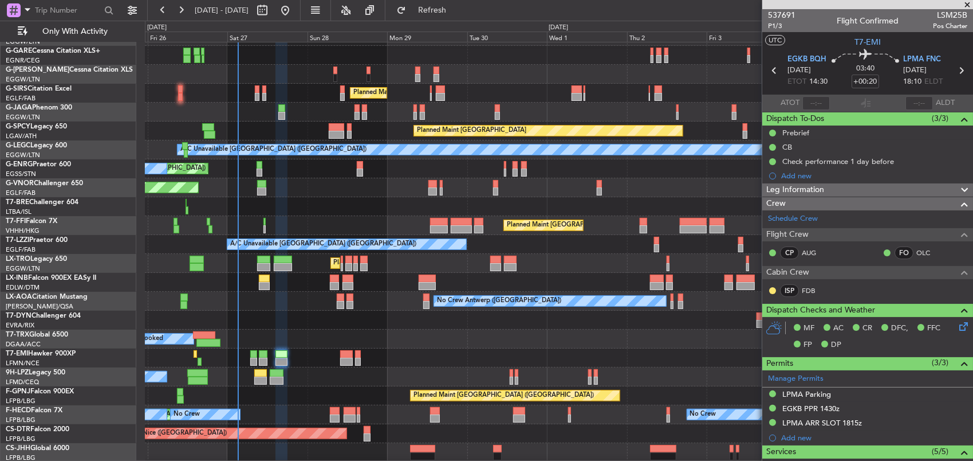
click at [400, 308] on div "Planned Maint Dusseldorf Owner Planned Maint London (Luton) Planned Maint Londo…" at bounding box center [559, 225] width 828 height 473
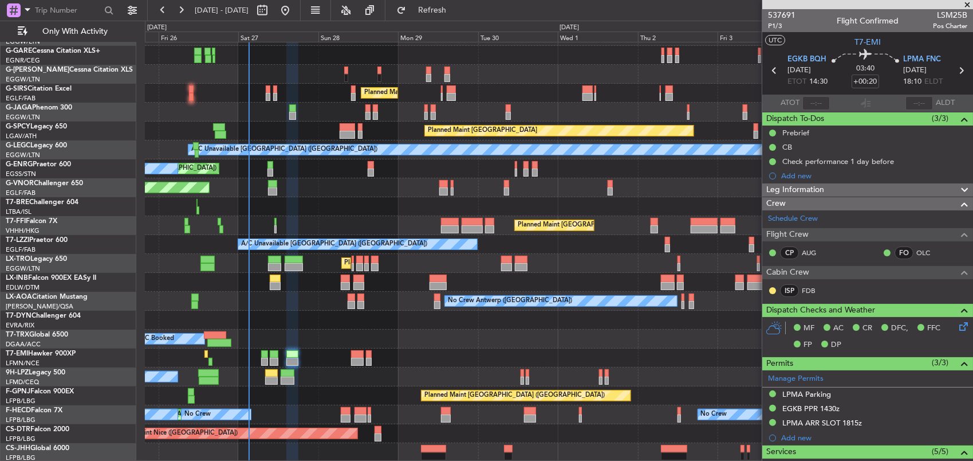
click at [361, 290] on div "Planned Maint Dusseldorf Owner Planned Maint London (Luton) Planned Maint Londo…" at bounding box center [559, 225] width 828 height 473
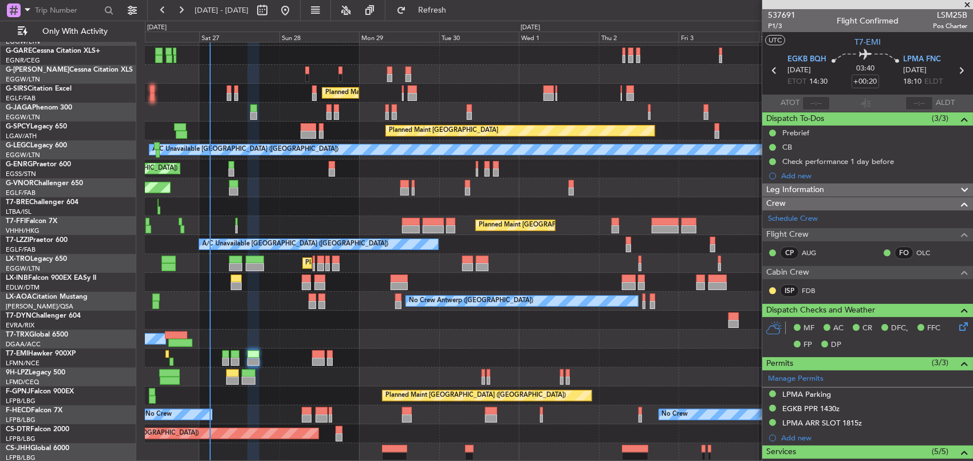
click at [400, 322] on div at bounding box center [559, 319] width 828 height 19
click at [442, 321] on div "Planned Maint Dusseldorf Owner Planned Maint London (Luton) Planned Maint Londo…" at bounding box center [559, 225] width 828 height 473
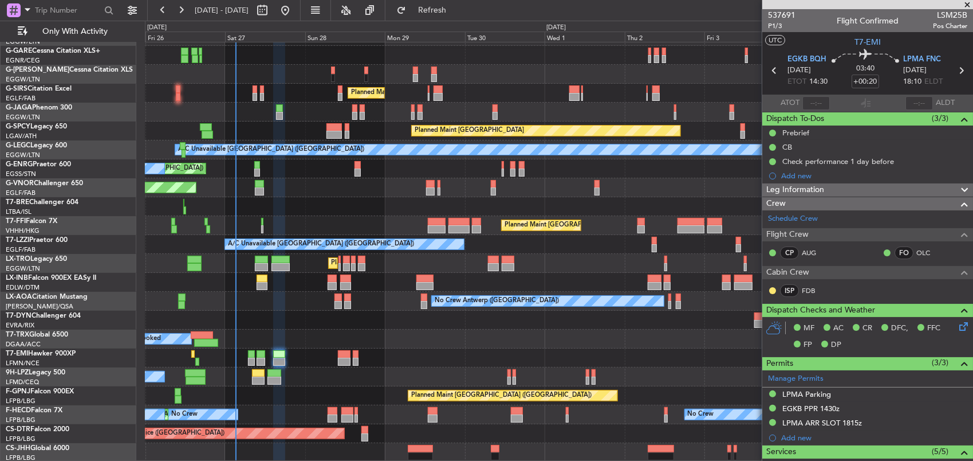
click at [318, 373] on div "Planned Maint Dusseldorf Owner Planned Maint London (Luton) Planned Maint Londo…" at bounding box center [559, 225] width 828 height 473
click at [288, 379] on div "Planned Maint Dusseldorf Owner Planned Maint London (Luton) Planned Maint Londo…" at bounding box center [559, 225] width 828 height 473
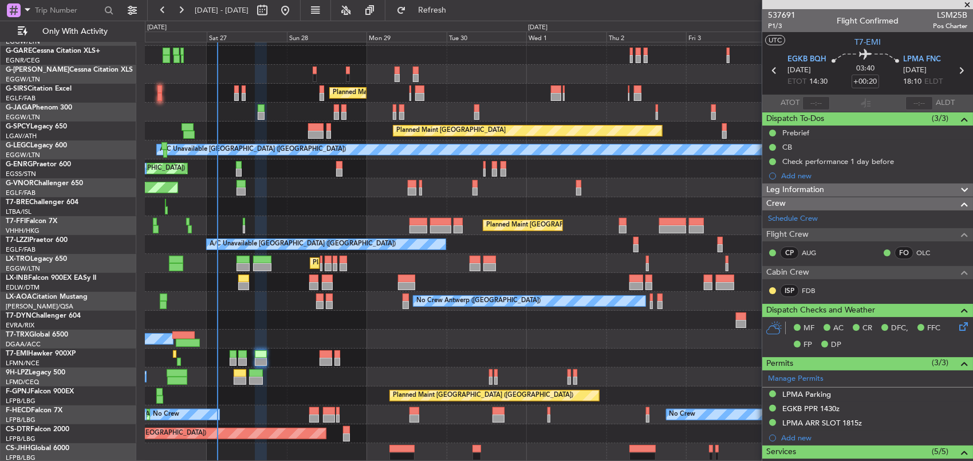
click at [355, 387] on div "Planned Maint Dusseldorf Owner Planned Maint London (Luton) Planned Maint Londo…" at bounding box center [559, 225] width 828 height 473
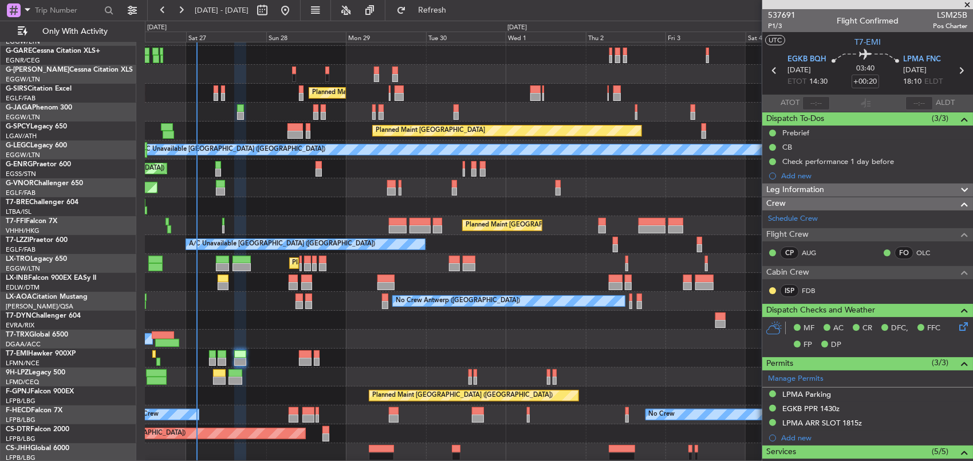
click at [260, 391] on div "Planned Maint Paris (Le Bourget) No Crew" at bounding box center [559, 395] width 828 height 19
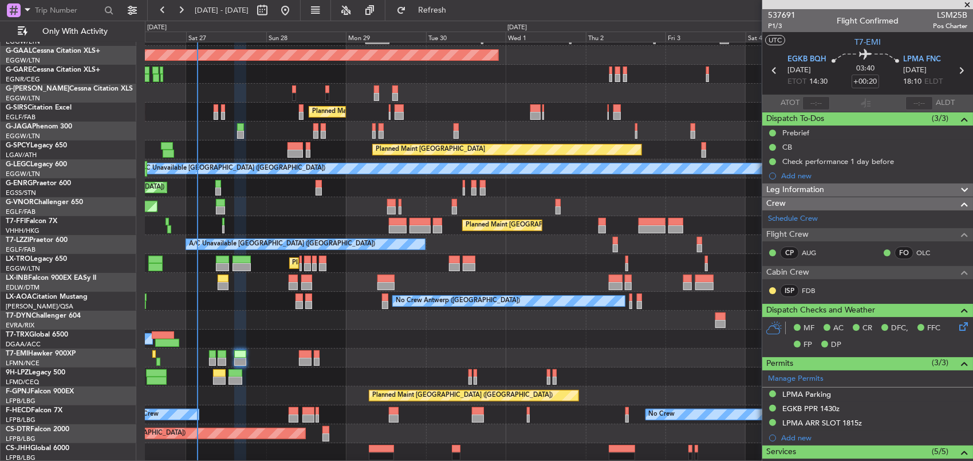
scroll to position [34, 0]
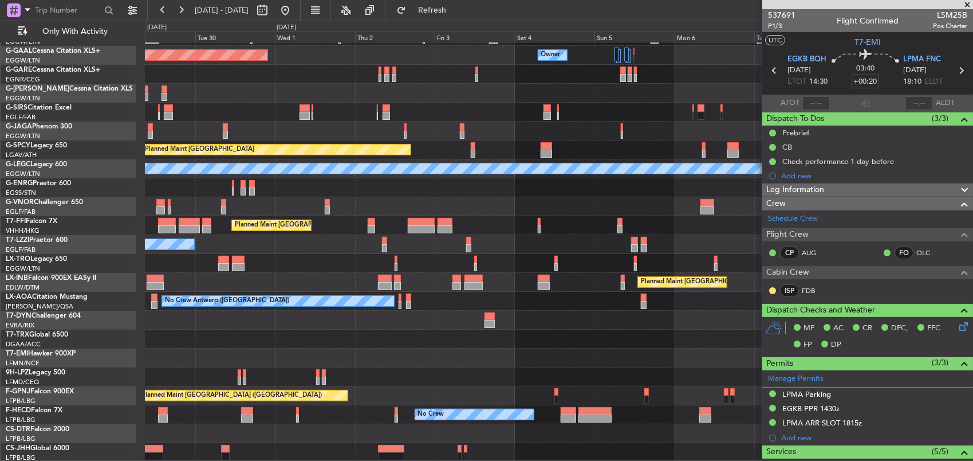
click at [599, 423] on div "Planned Maint Dusseldorf Owner Owner Owner Planned Maint London (Luton) Planned…" at bounding box center [559, 235] width 828 height 454
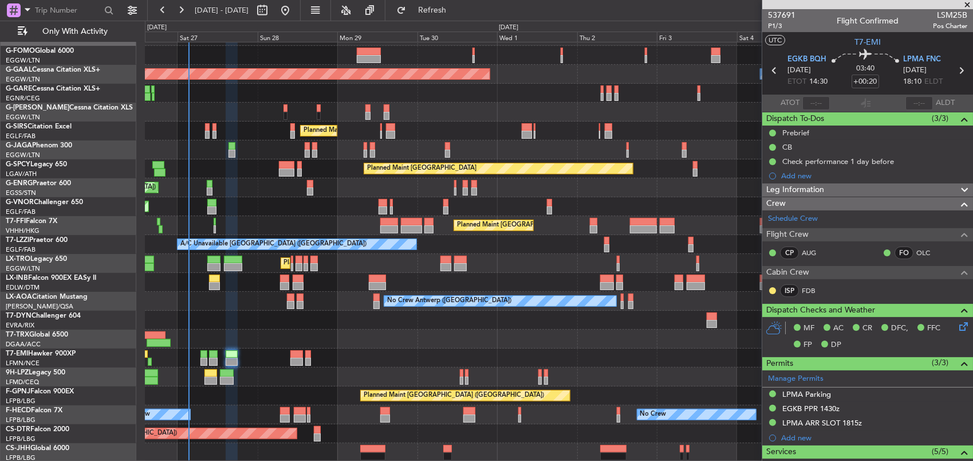
scroll to position [0, 0]
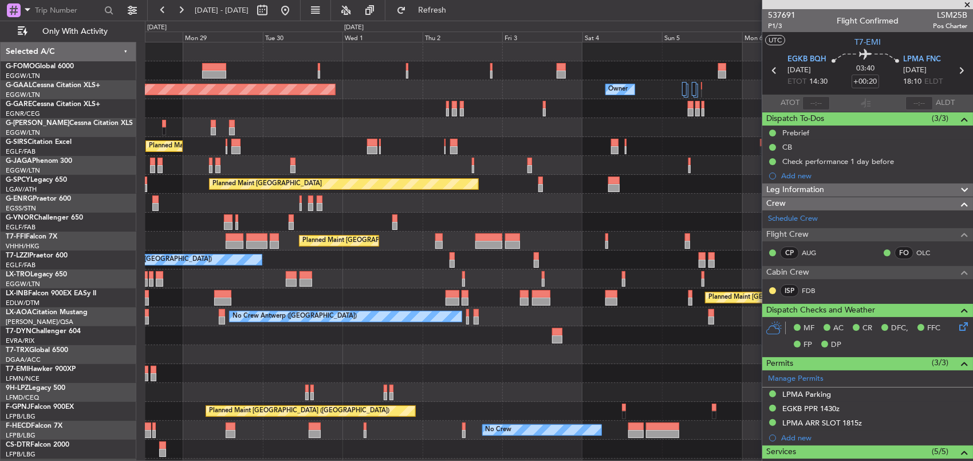
click at [408, 116] on div "Owner Planned Maint Dusseldorf Owner Owner Planned Maint London (Luton) Planned…" at bounding box center [559, 259] width 828 height 435
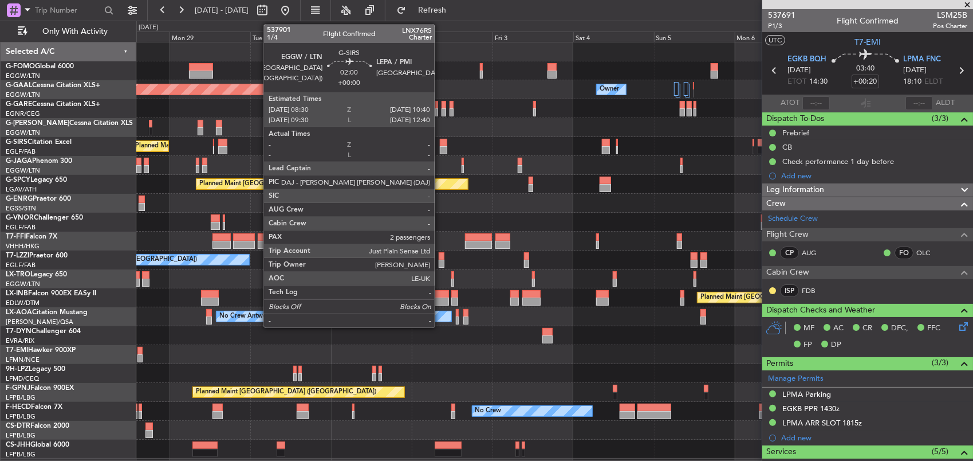
click at [441, 146] on div at bounding box center [443, 150] width 7 height 8
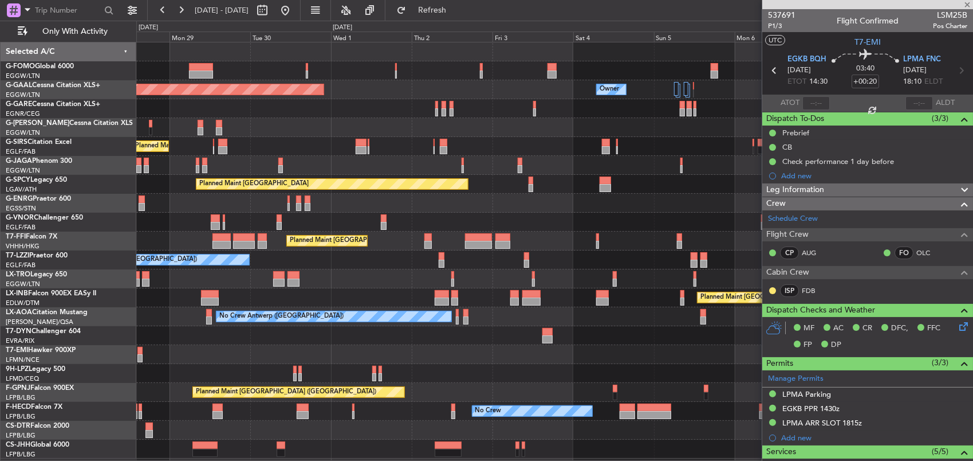
click at [415, 142] on div "Planned Maint [GEOGRAPHIC_DATA] ([GEOGRAPHIC_DATA])" at bounding box center [554, 146] width 837 height 19
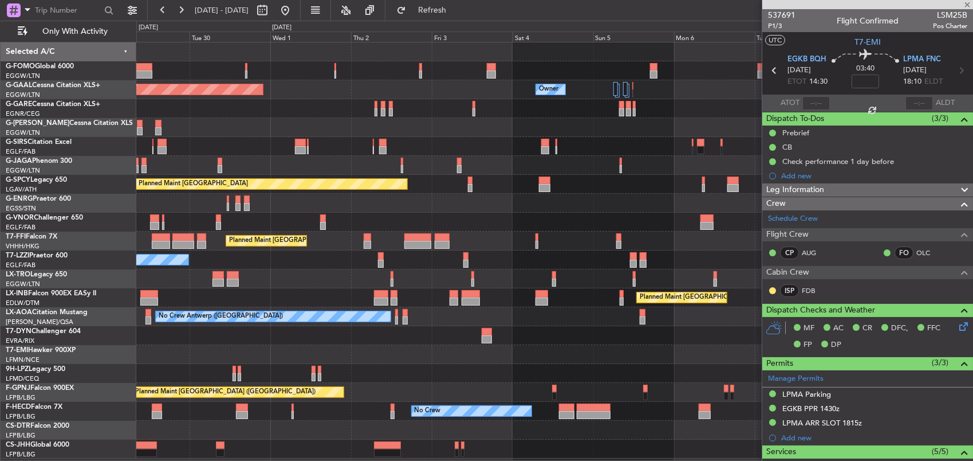
click at [403, 148] on div "Planned Maint [GEOGRAPHIC_DATA] ([GEOGRAPHIC_DATA])" at bounding box center [554, 146] width 837 height 19
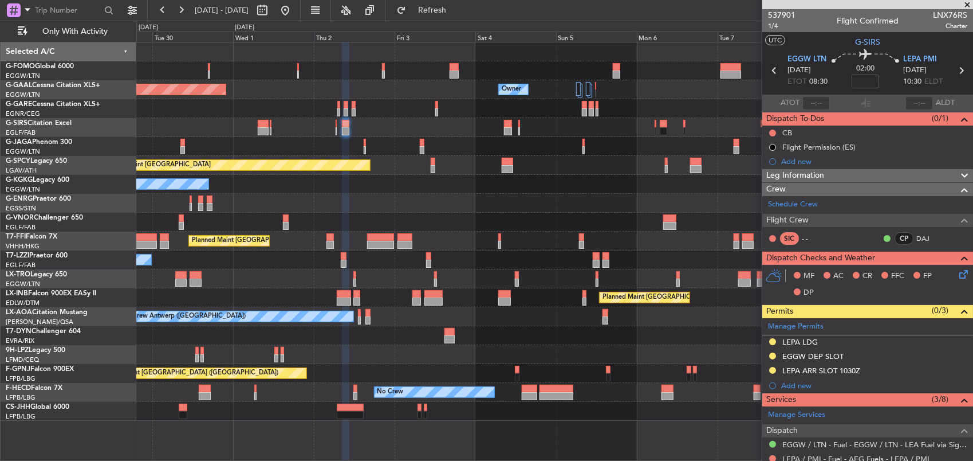
click at [687, 132] on div "Owner Planned Maint Dusseldorf Owner Owner Planned Maint London (Luton) Planned…" at bounding box center [554, 231] width 837 height 378
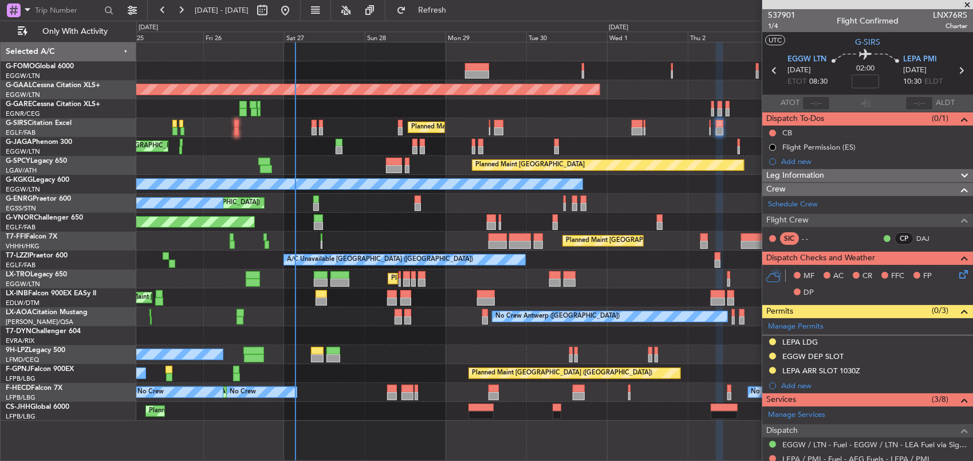
click at [327, 166] on div "Planned Maint London (Luton) Owner Planned Maint Dusseldorf Planned Maint Londo…" at bounding box center [554, 231] width 837 height 378
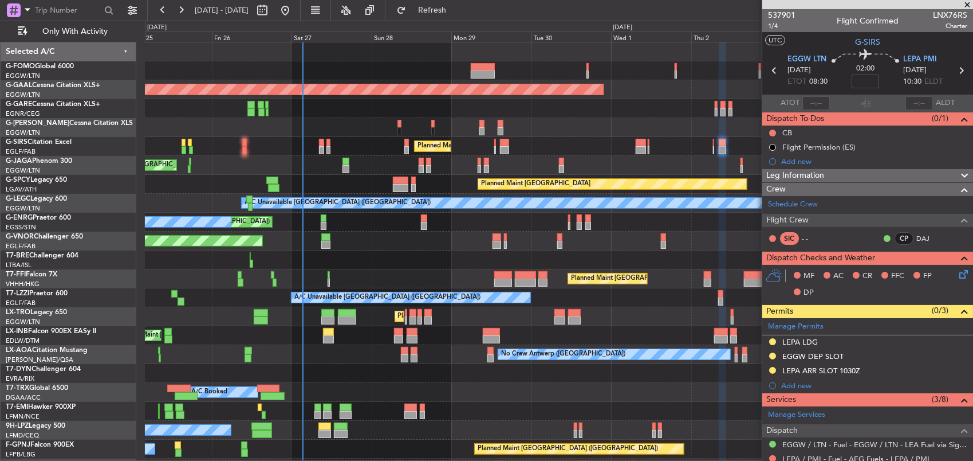
click at [962, 7] on span at bounding box center [967, 5] width 11 height 10
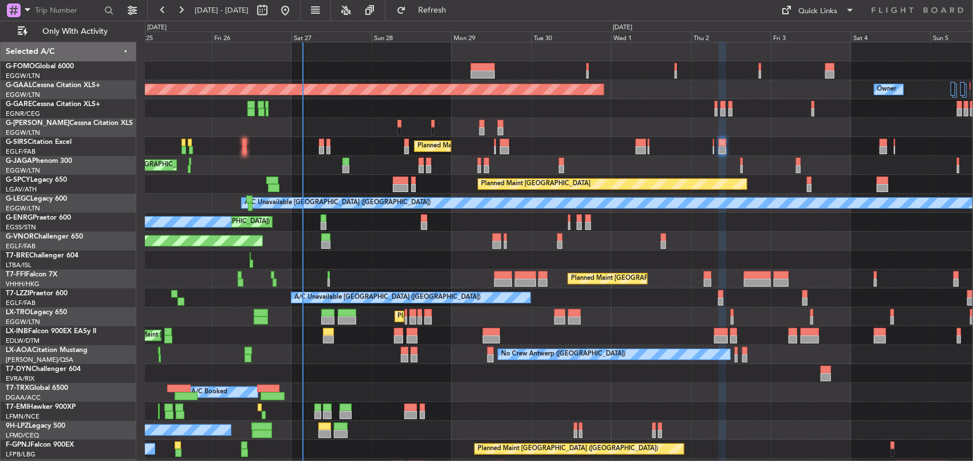
type input "0"
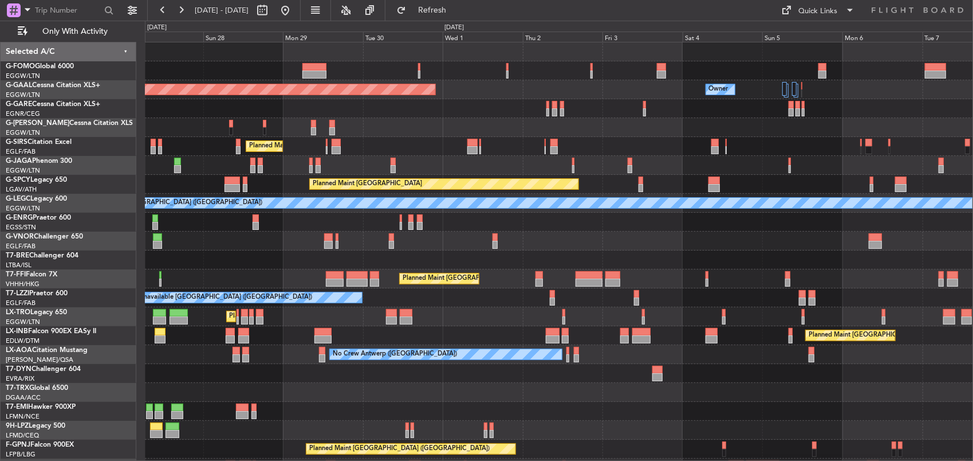
click at [491, 107] on div at bounding box center [559, 108] width 828 height 19
